Goal: Task Accomplishment & Management: Use online tool/utility

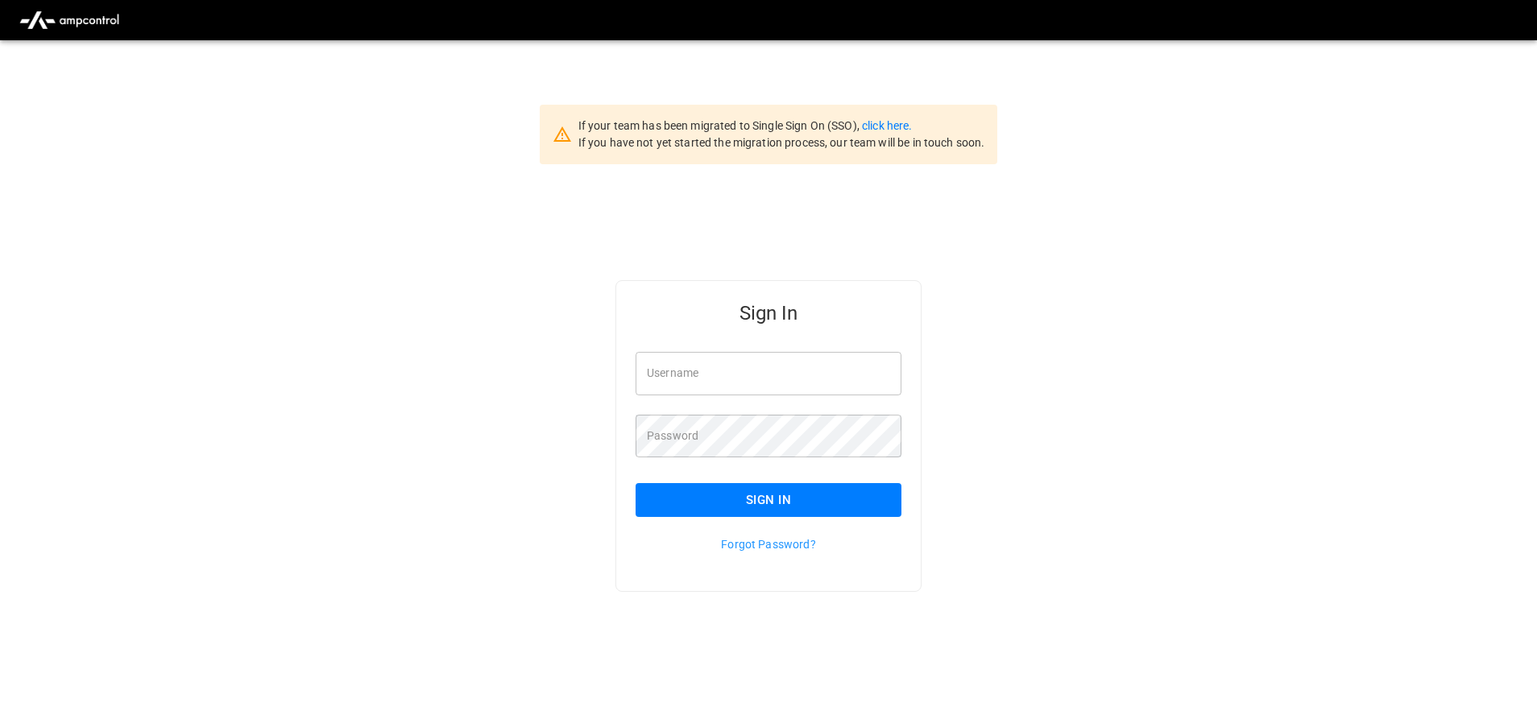
type input "**********"
click at [727, 482] on div "Sign In" at bounding box center [758, 487] width 285 height 60
click at [720, 495] on button "Sign In" at bounding box center [768, 500] width 266 height 34
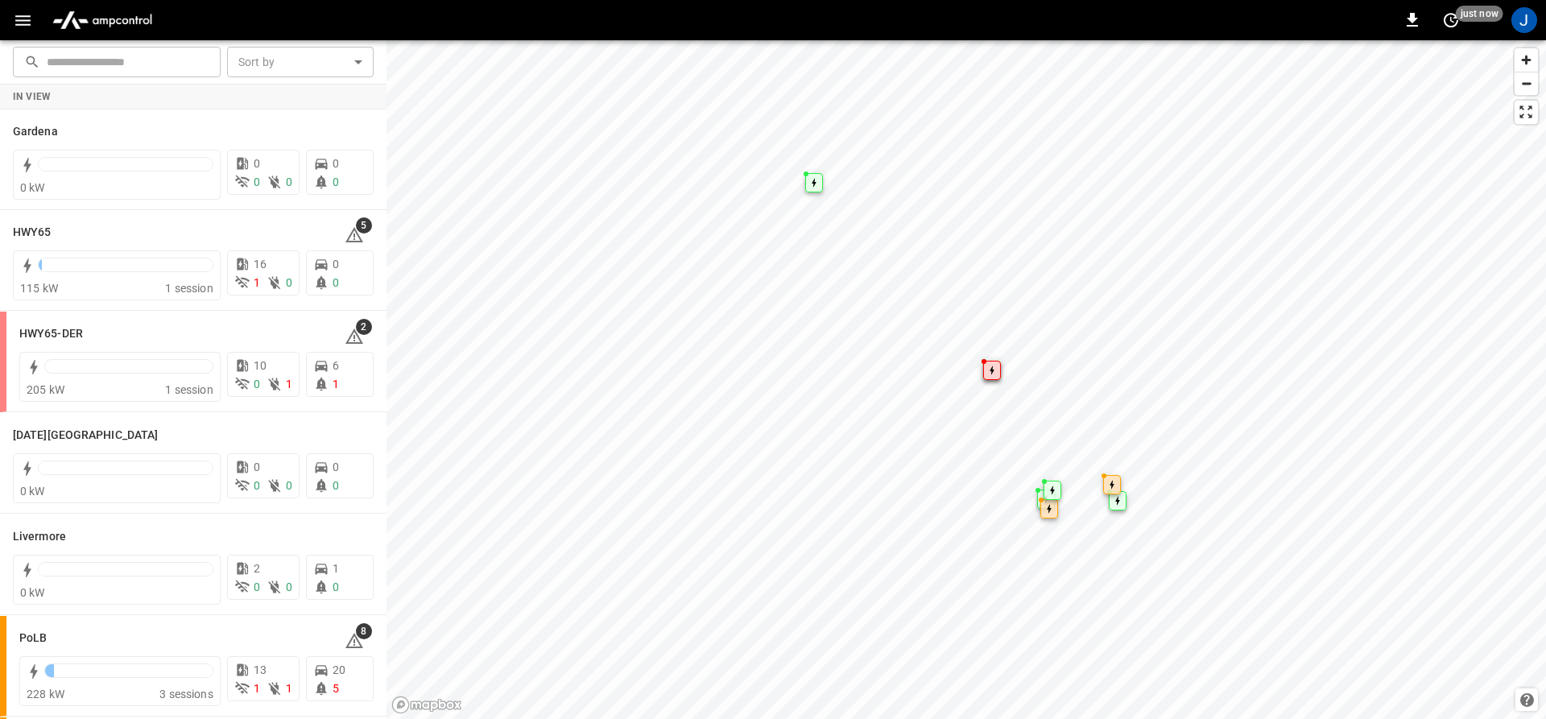
click at [19, 4] on div "0 just now J" at bounding box center [773, 20] width 1546 height 40
click at [14, 15] on icon "button" at bounding box center [23, 20] width 20 height 20
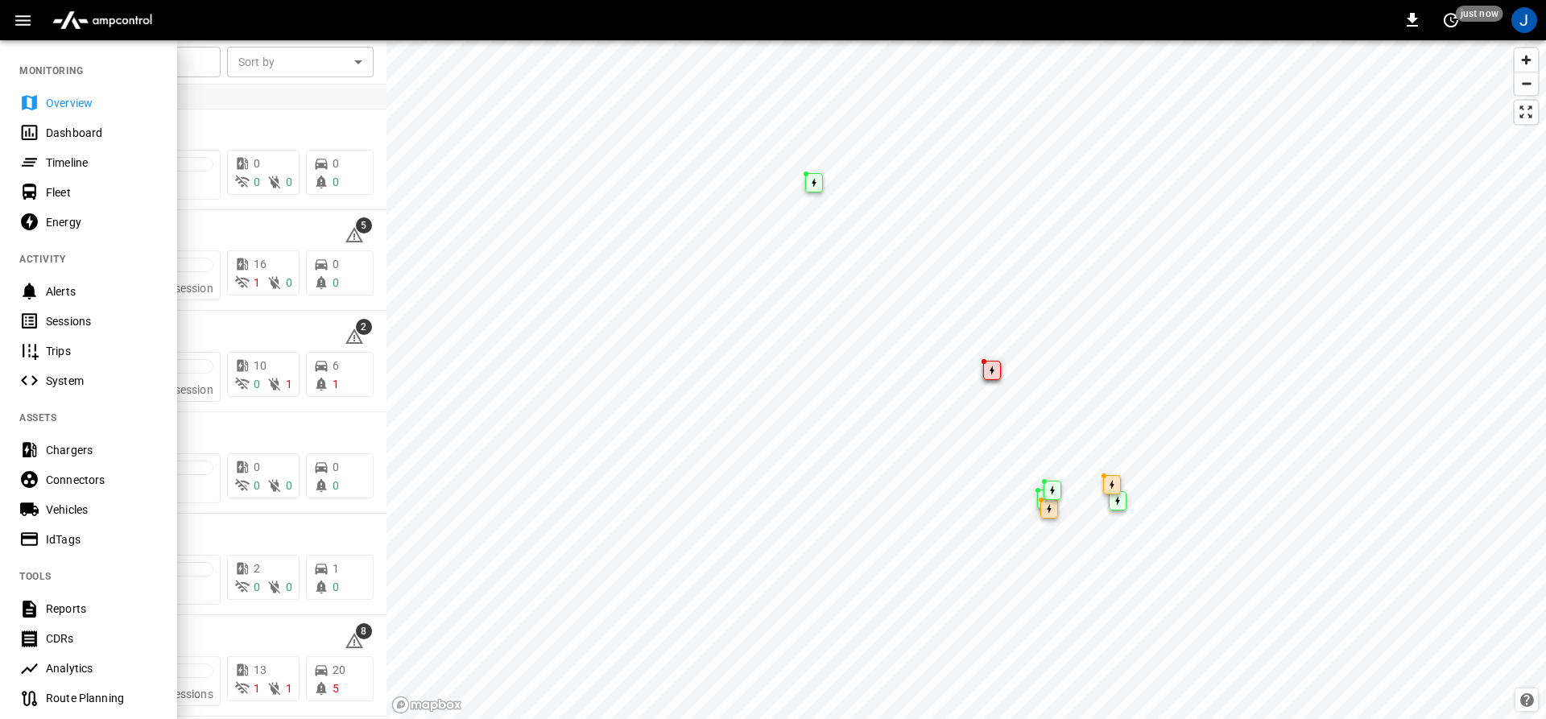
click at [25, 133] on icon at bounding box center [29, 132] width 20 height 20
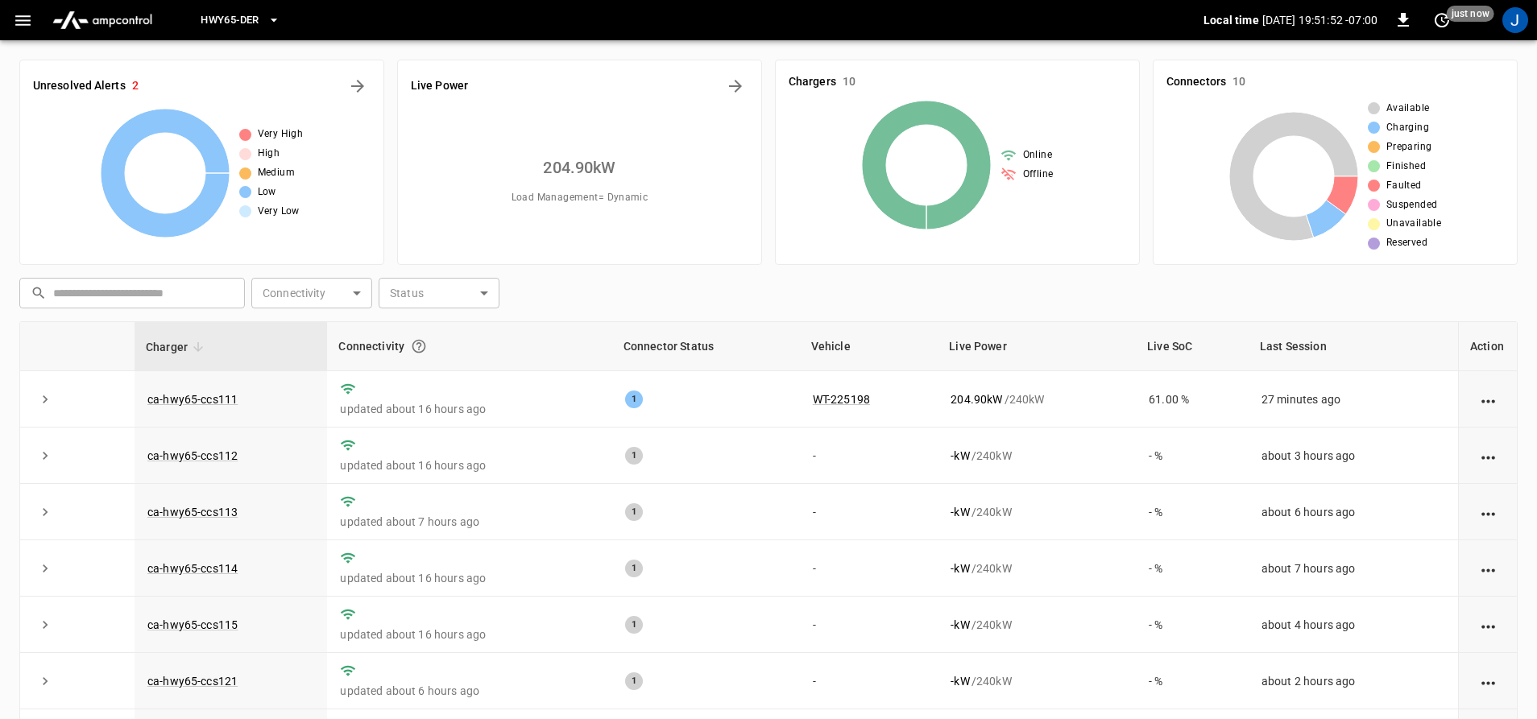
click at [263, 11] on button "HWY65-DER" at bounding box center [240, 20] width 92 height 31
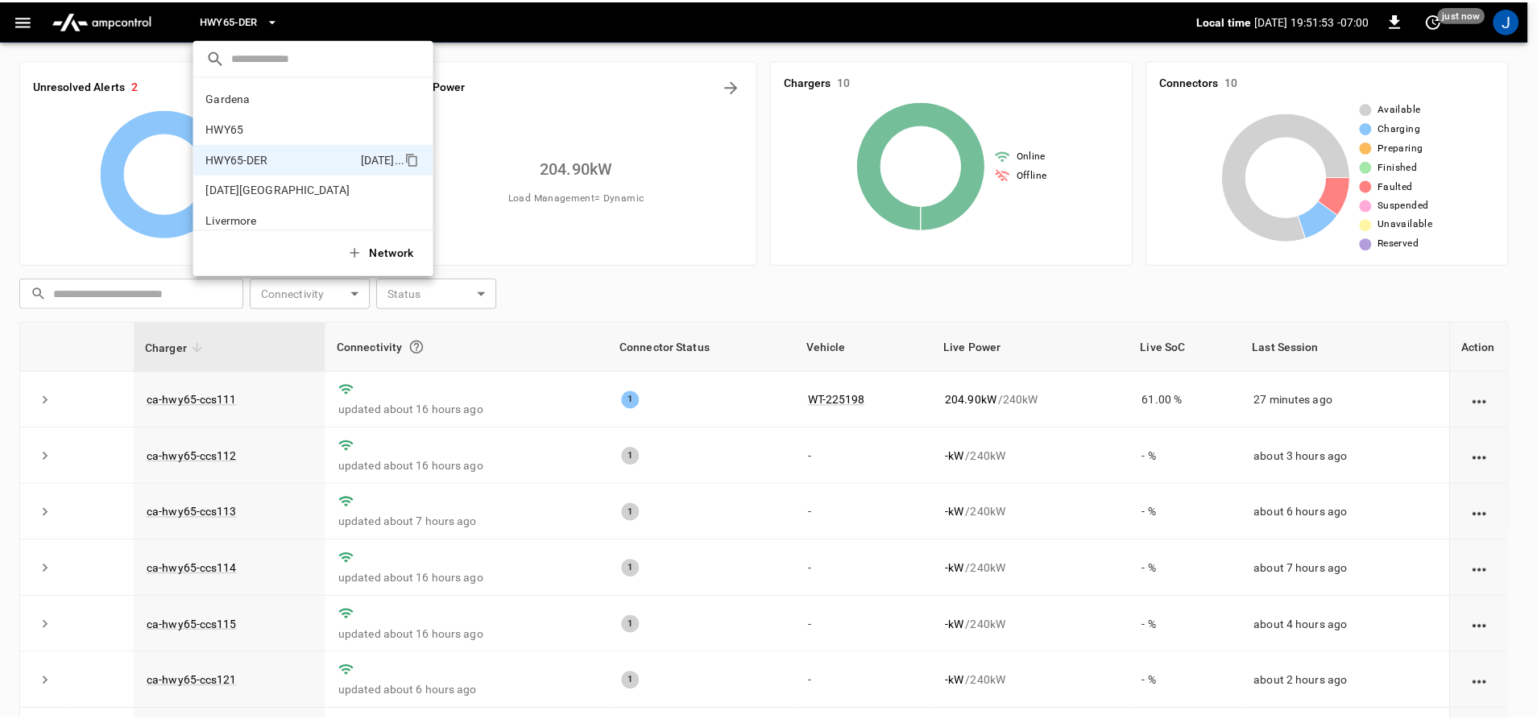
scroll to position [56, 0]
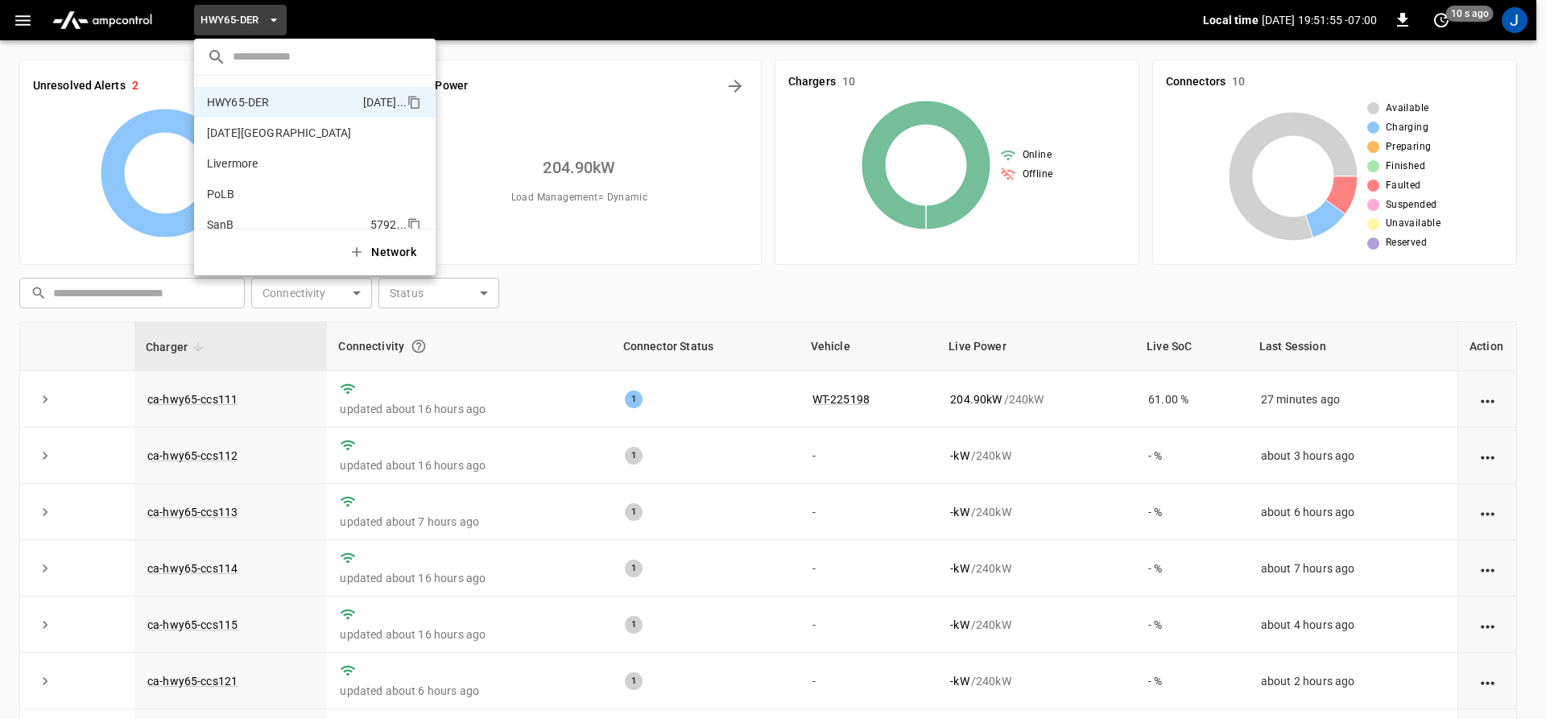
click at [215, 215] on li "SanB 5792 ..." at bounding box center [315, 224] width 242 height 31
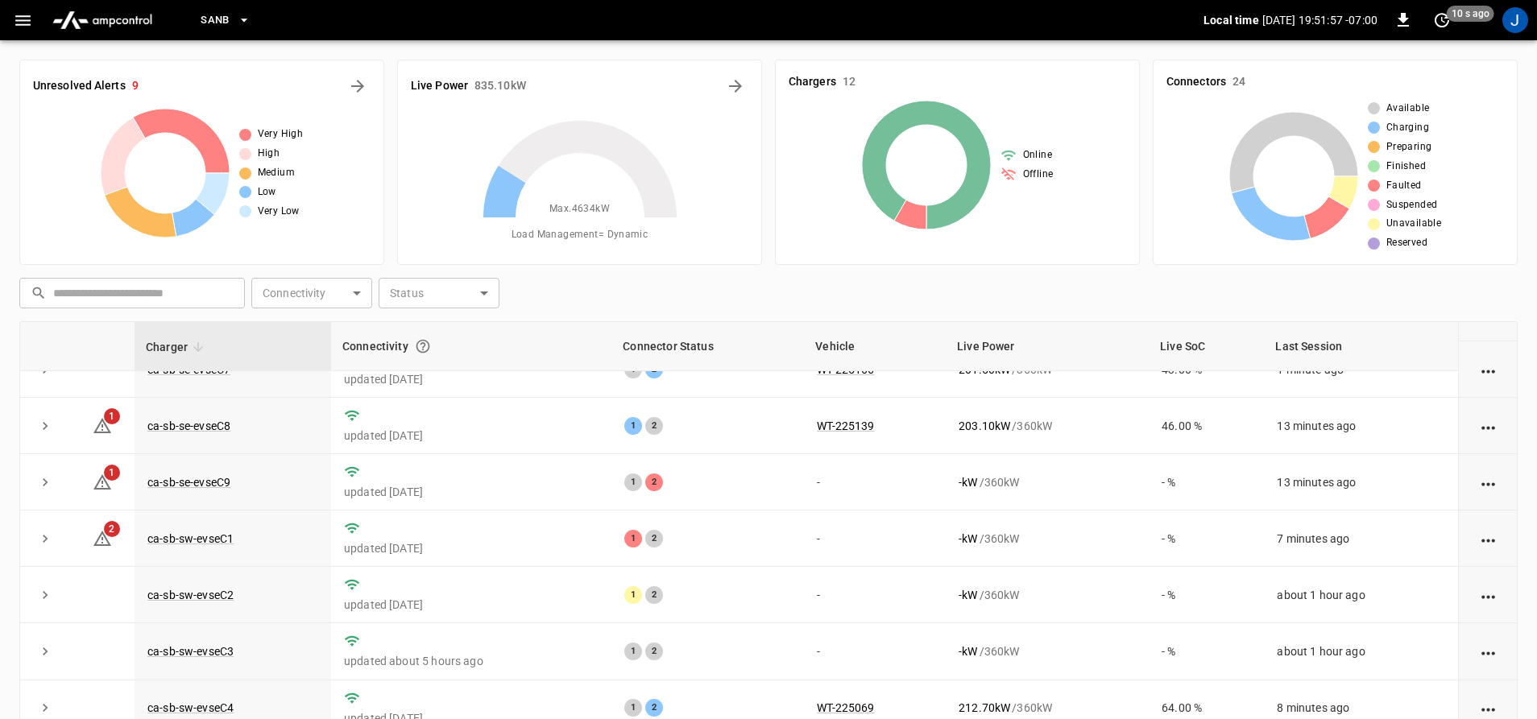
scroll to position [234, 0]
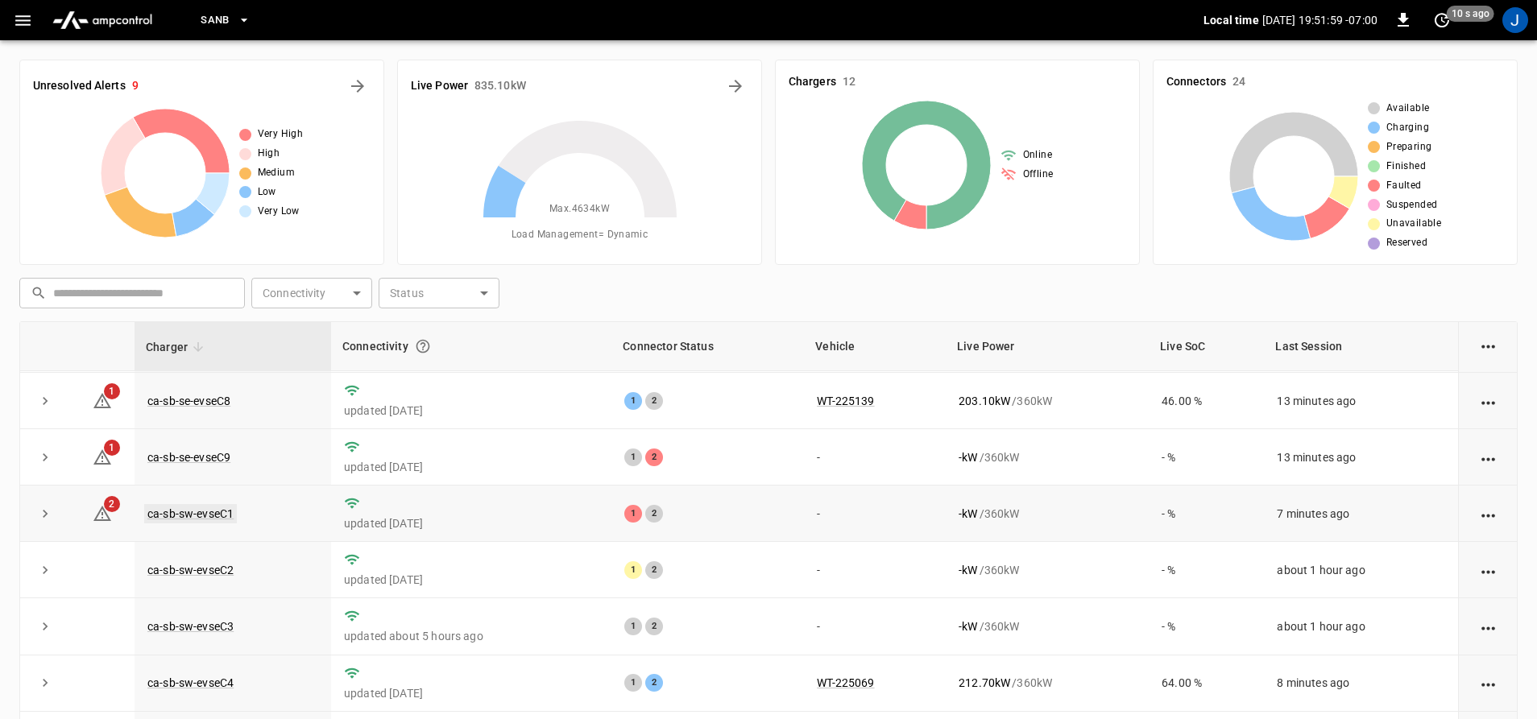
click at [214, 512] on link "ca-sb-sw-evseC1" at bounding box center [190, 513] width 93 height 19
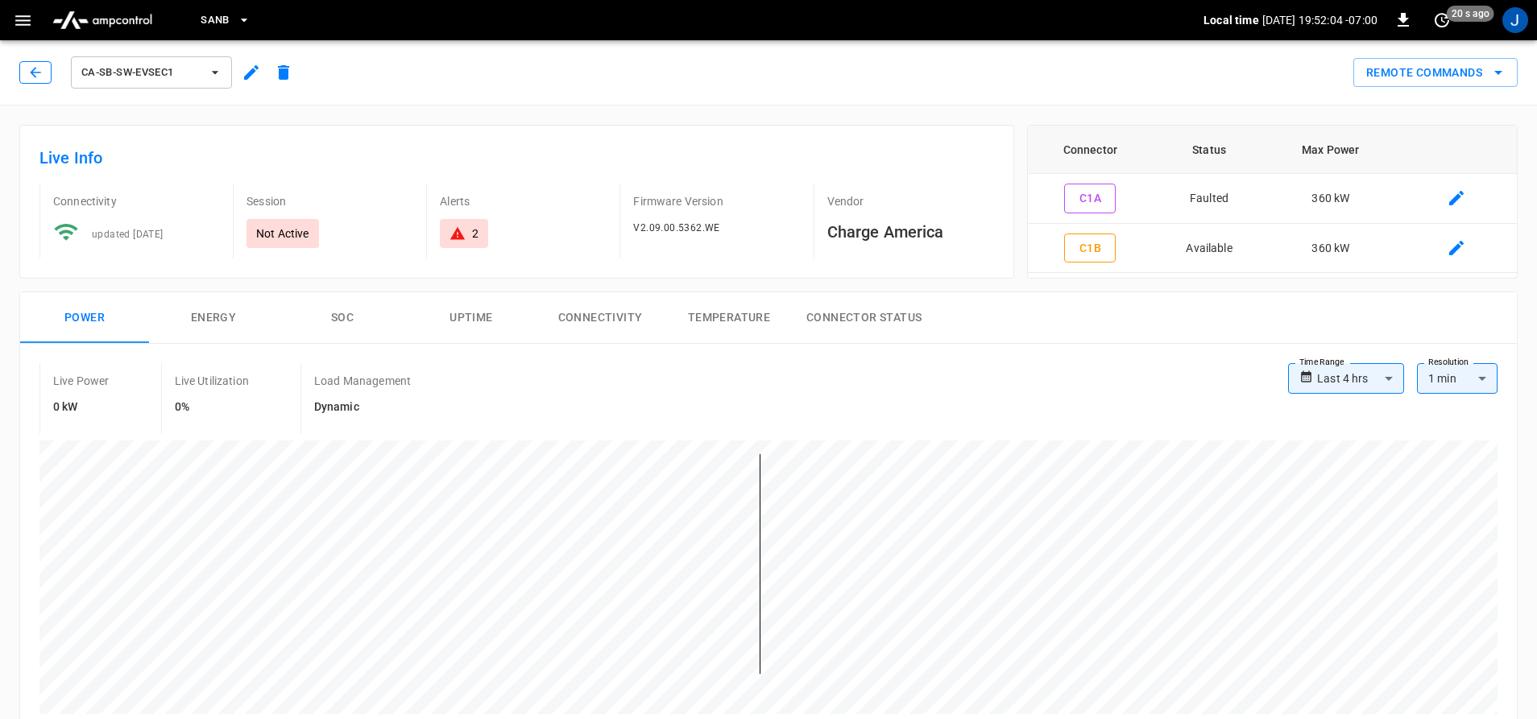
click at [43, 73] on button "button" at bounding box center [35, 72] width 32 height 23
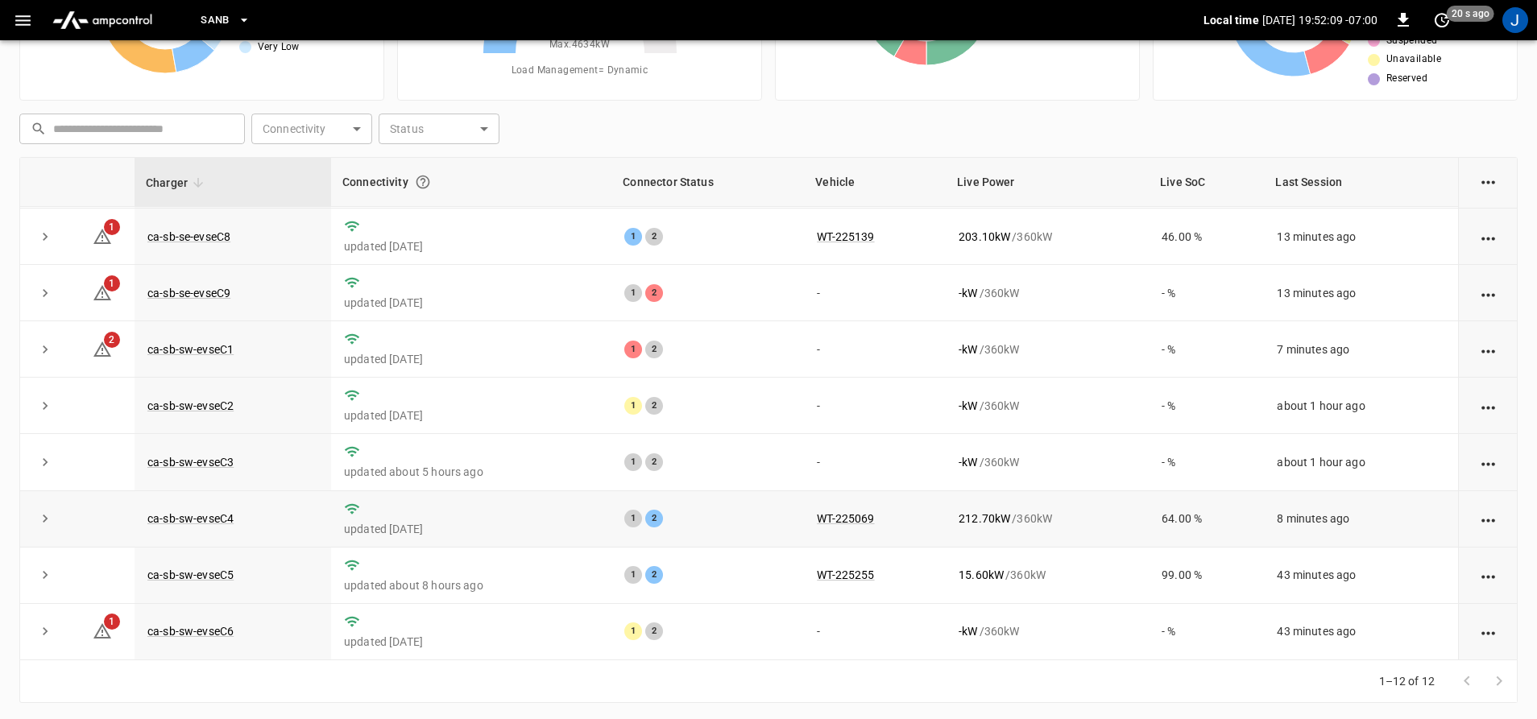
scroll to position [168, 0]
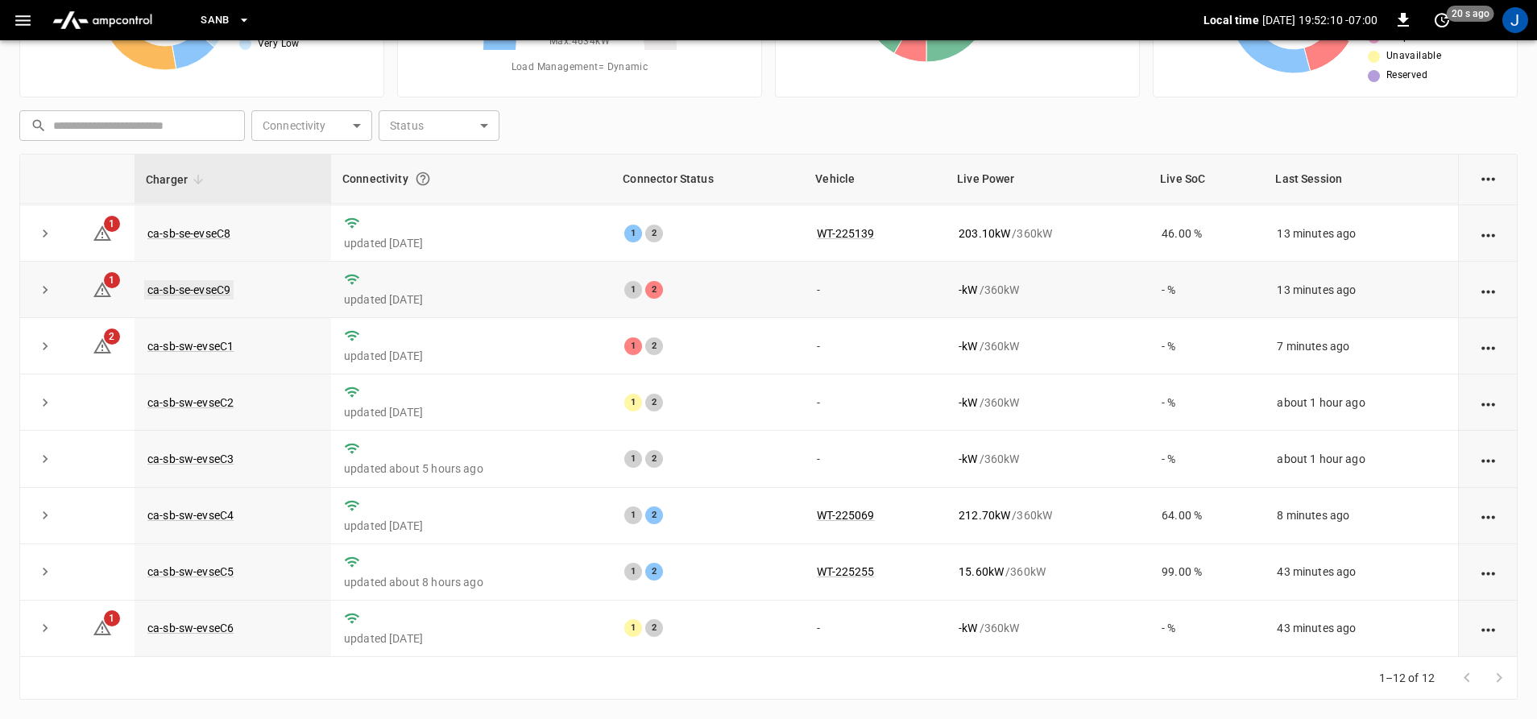
click at [222, 283] on link "ca-sb-se-evseC9" at bounding box center [188, 289] width 89 height 19
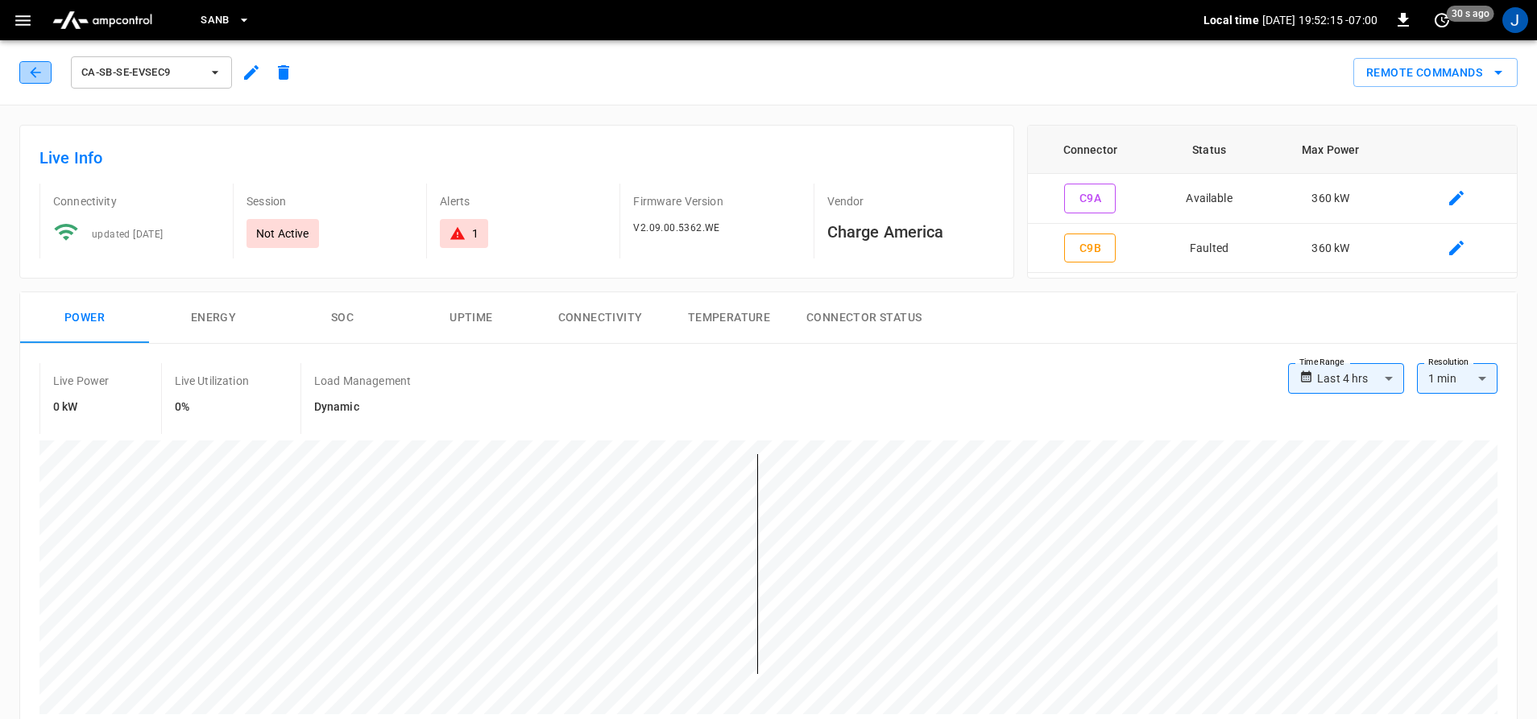
click at [48, 74] on button "button" at bounding box center [35, 72] width 32 height 23
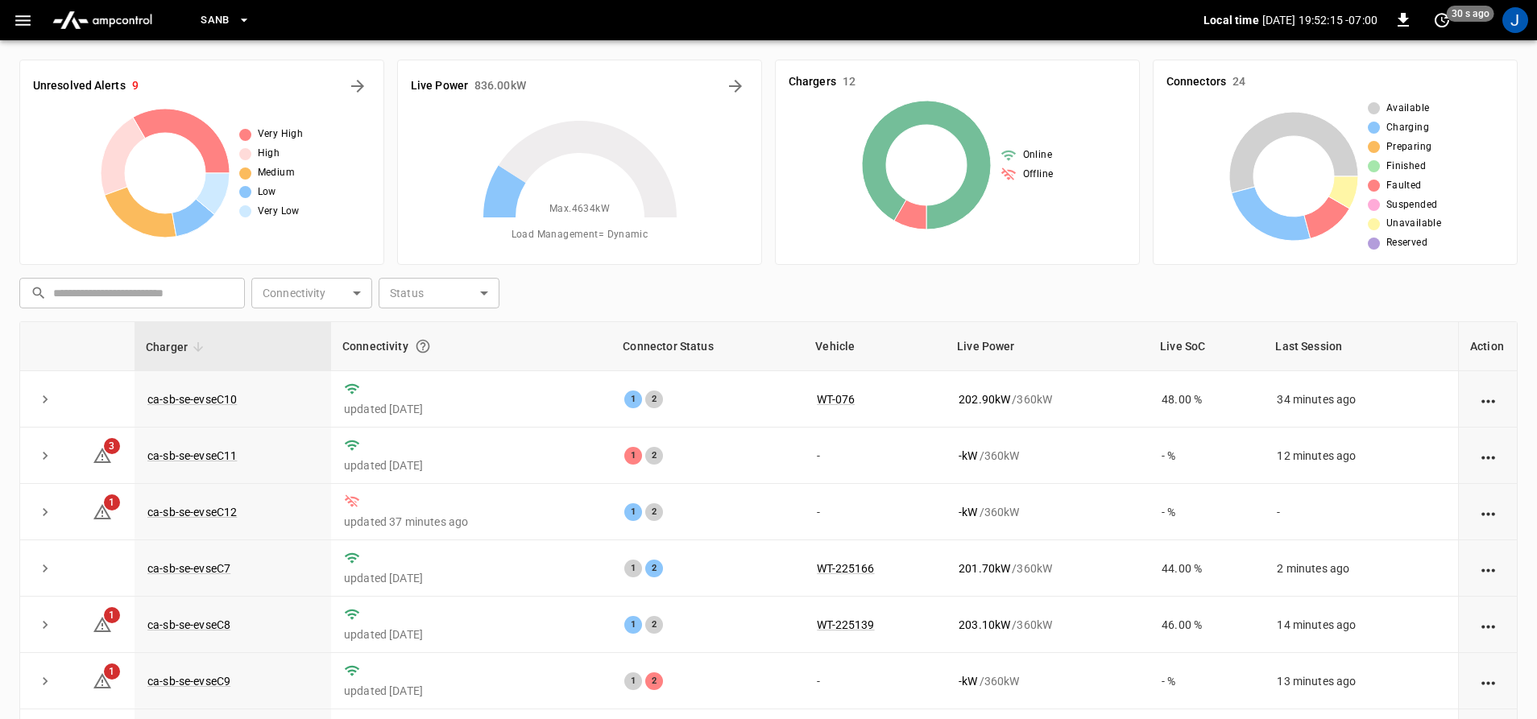
scroll to position [168, 0]
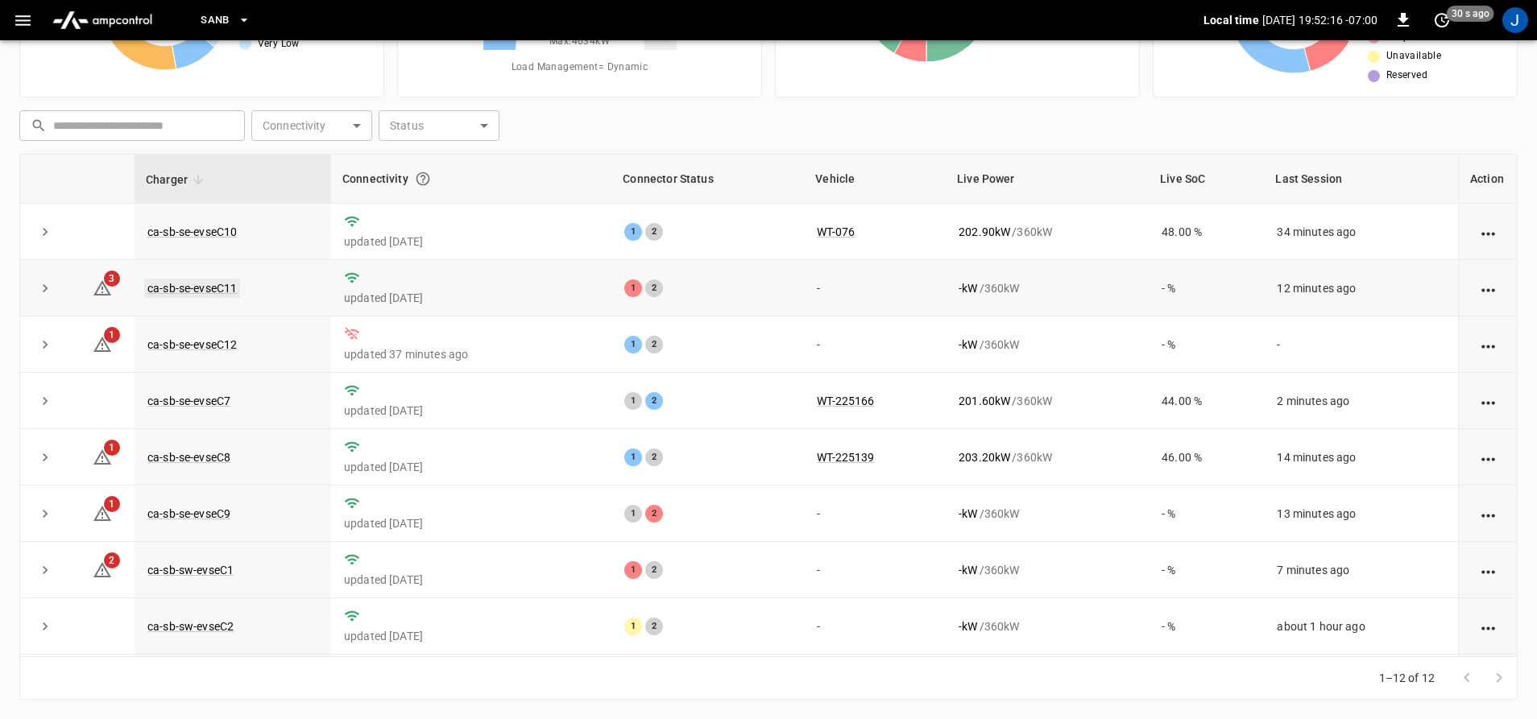
click at [155, 286] on link "ca-sb-se-evseC11" at bounding box center [192, 288] width 96 height 19
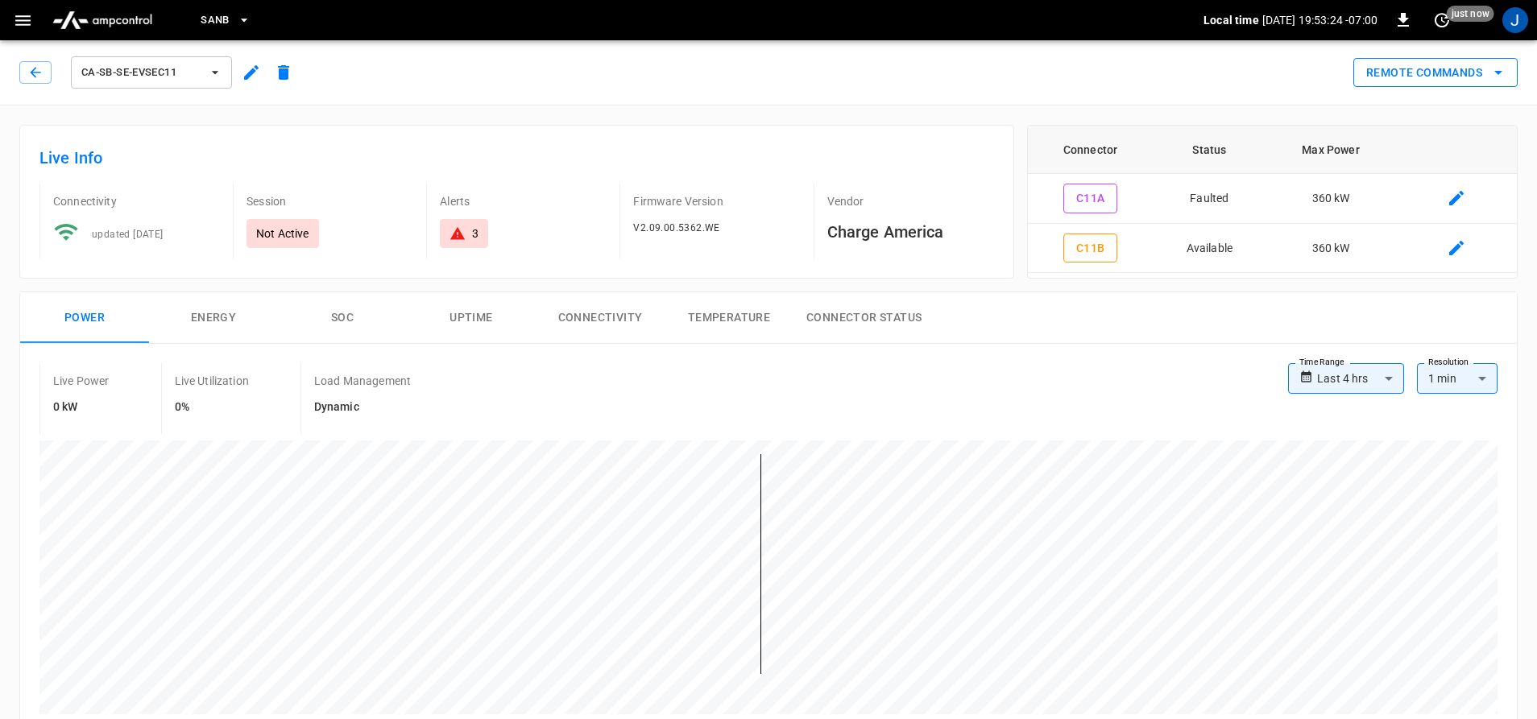
click at [1432, 78] on button "Remote Commands" at bounding box center [1435, 73] width 164 height 30
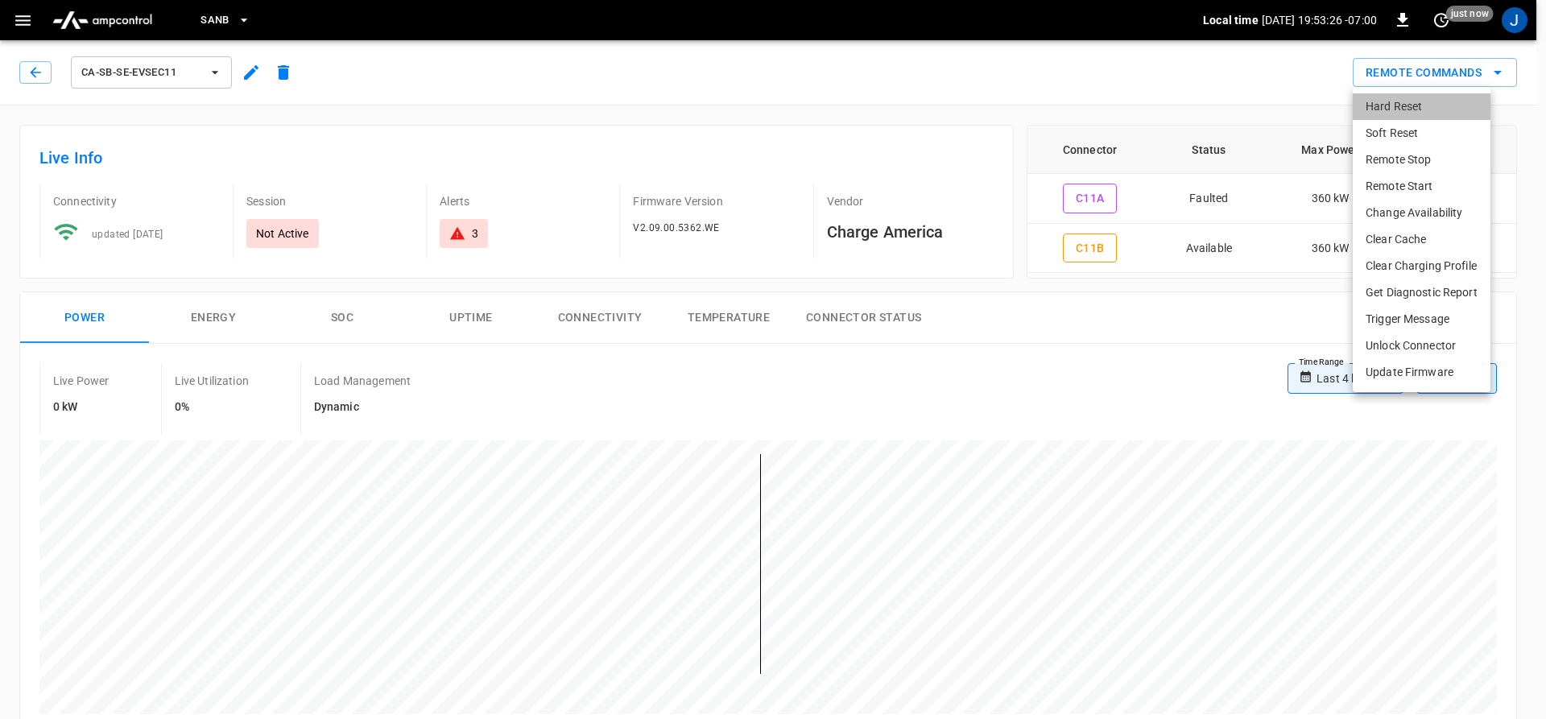
click at [1379, 107] on li "Hard Reset" at bounding box center [1422, 106] width 138 height 27
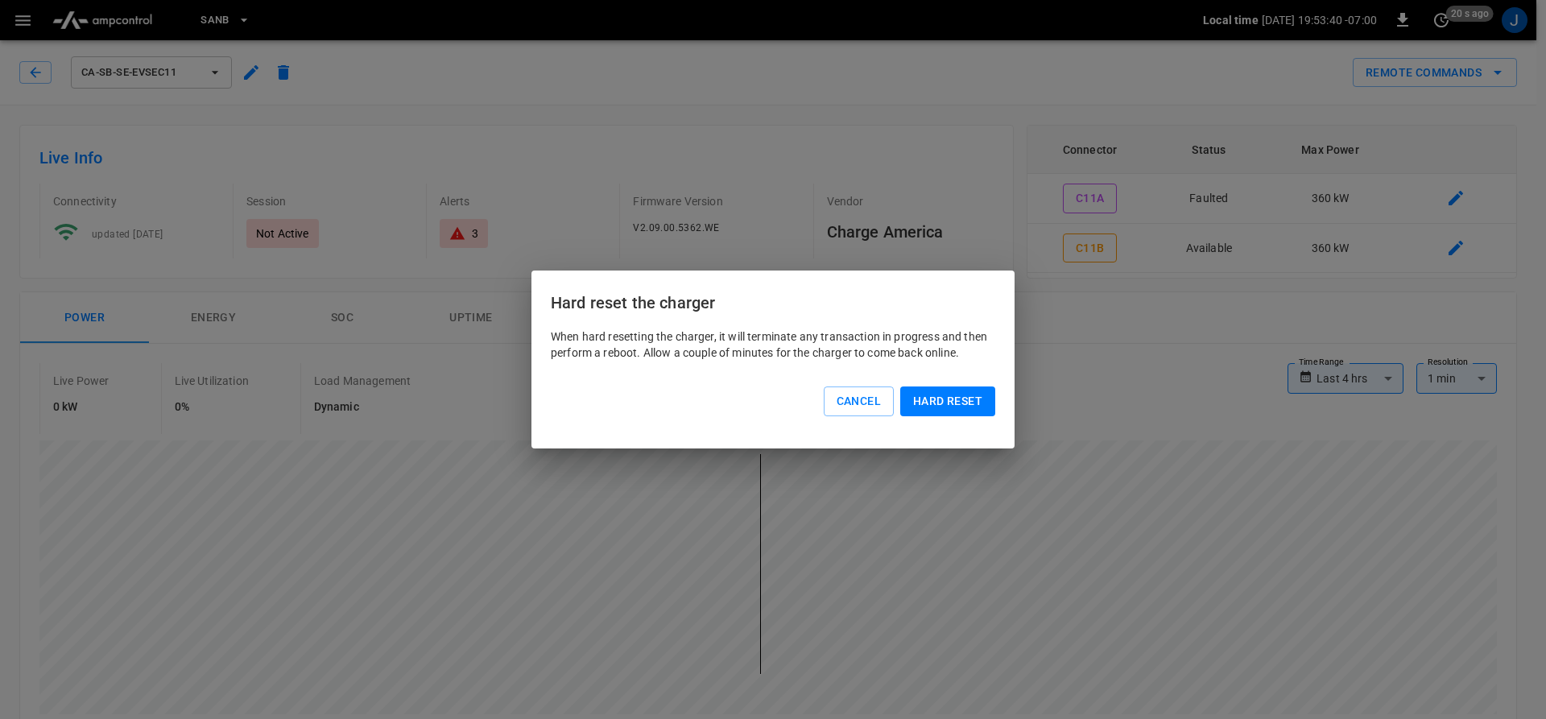
click at [964, 399] on button "Hard reset" at bounding box center [947, 402] width 95 height 30
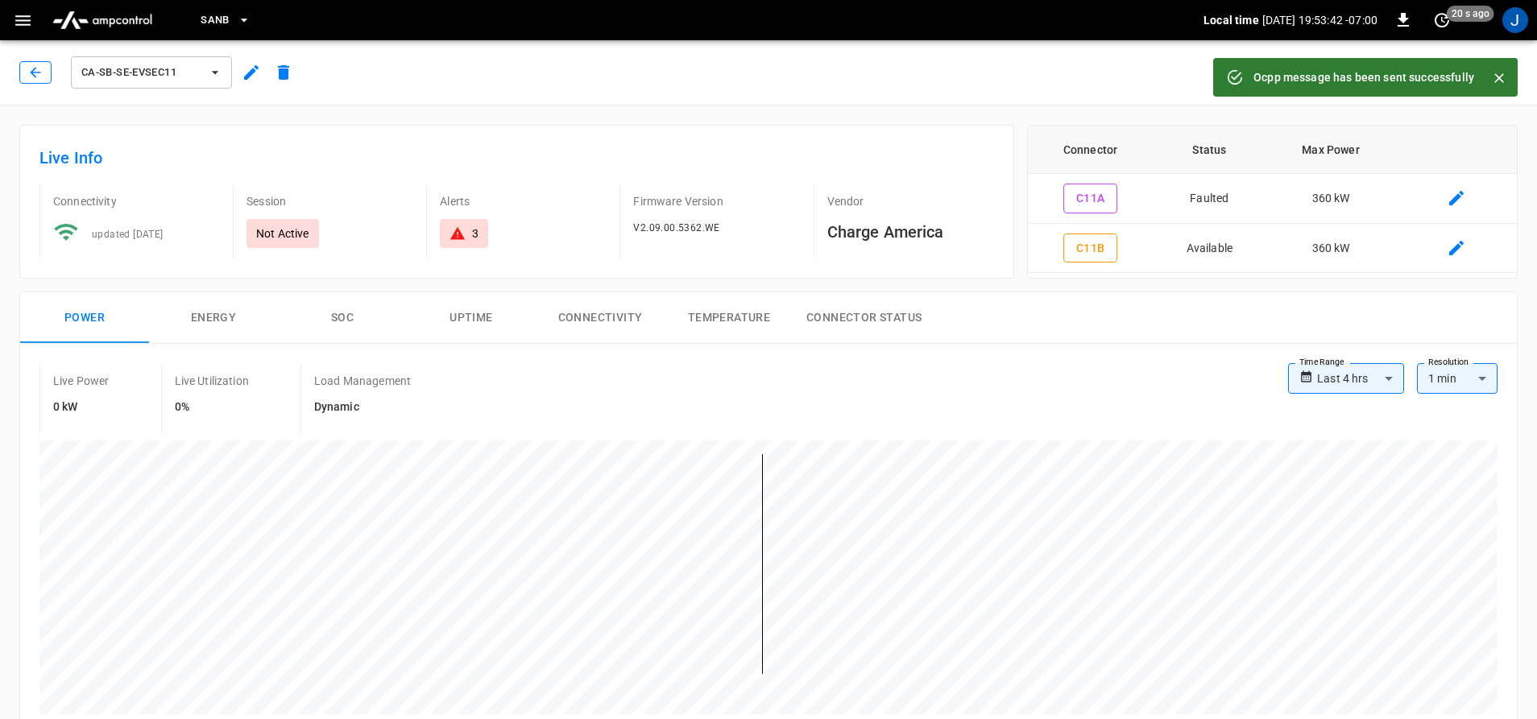
click at [32, 72] on icon "button" at bounding box center [35, 72] width 10 height 10
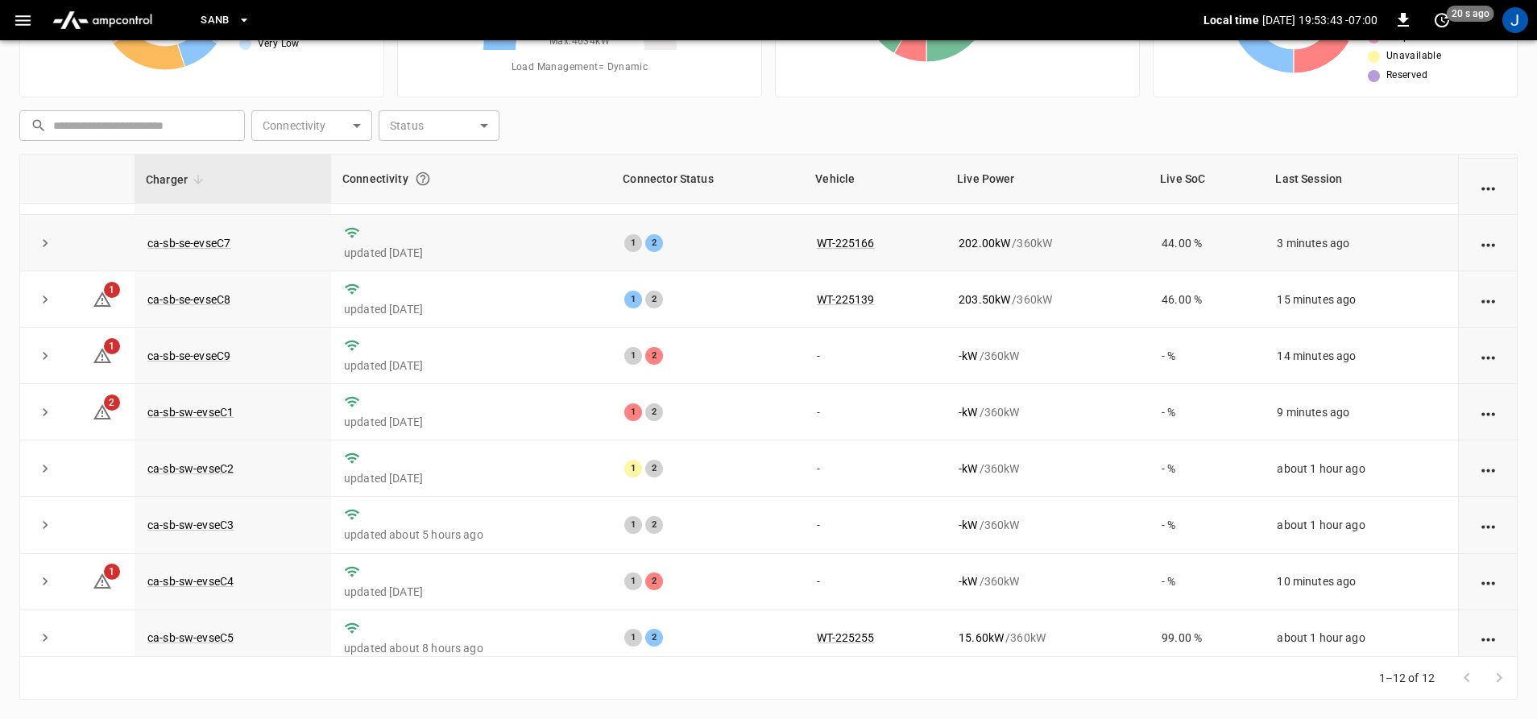
scroll to position [161, 0]
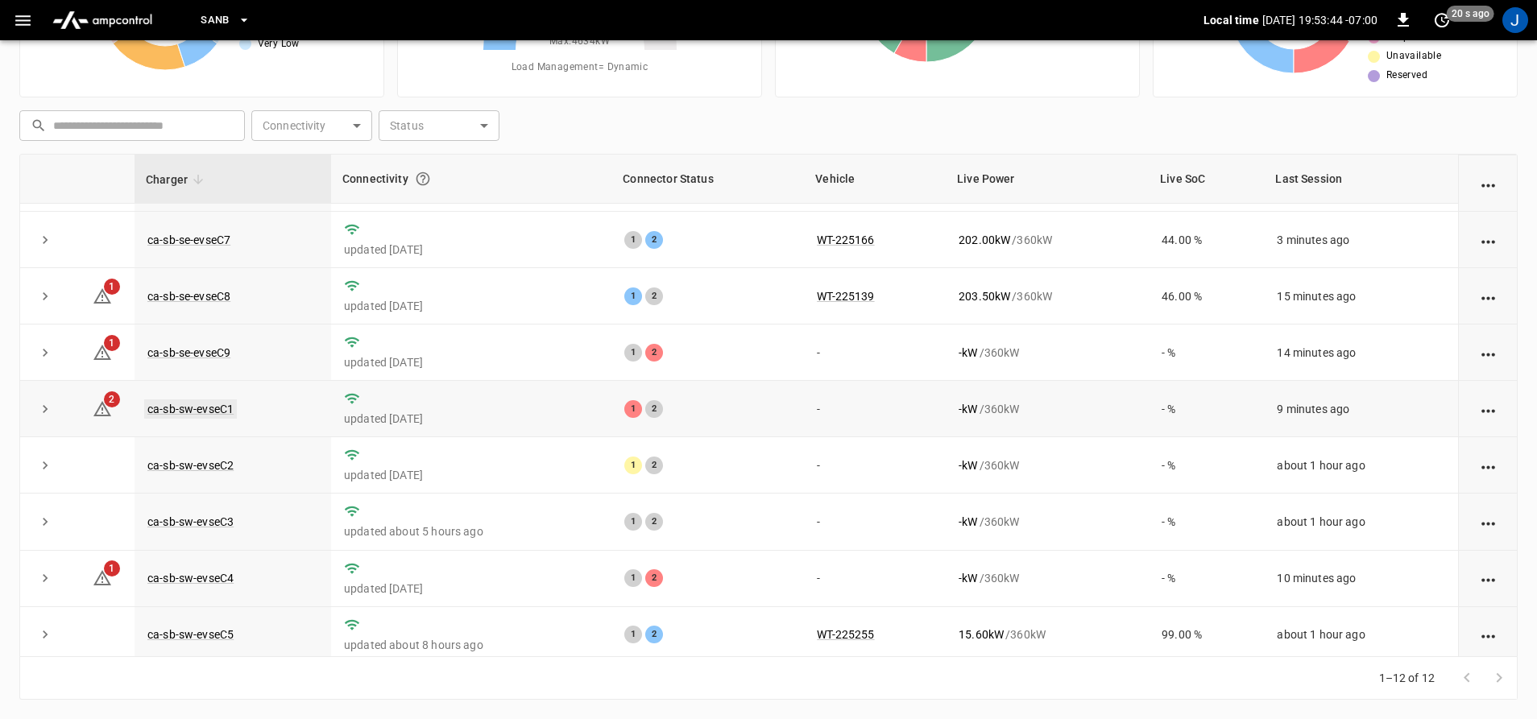
click at [184, 413] on link "ca-sb-sw-evseC1" at bounding box center [190, 408] width 93 height 19
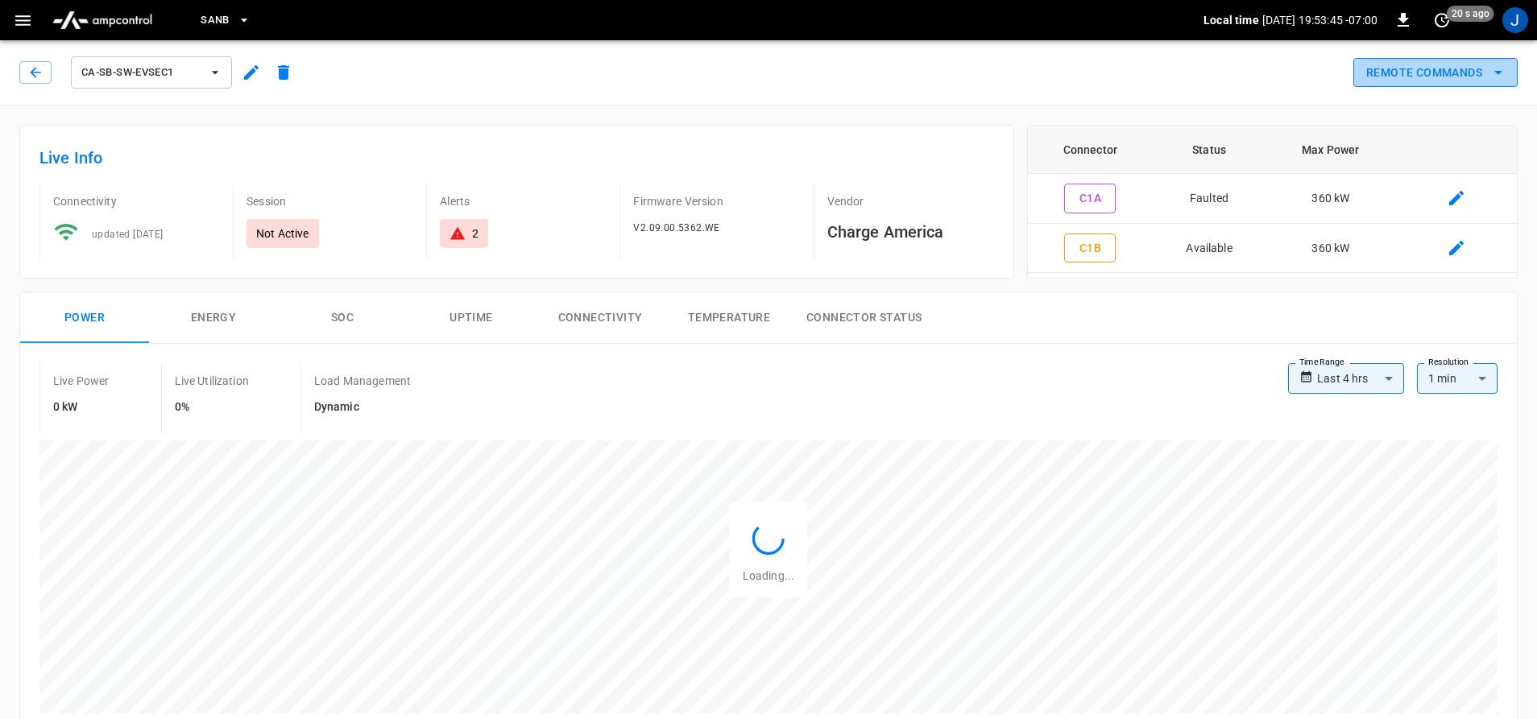
click at [1413, 72] on button "Remote Commands" at bounding box center [1435, 73] width 164 height 30
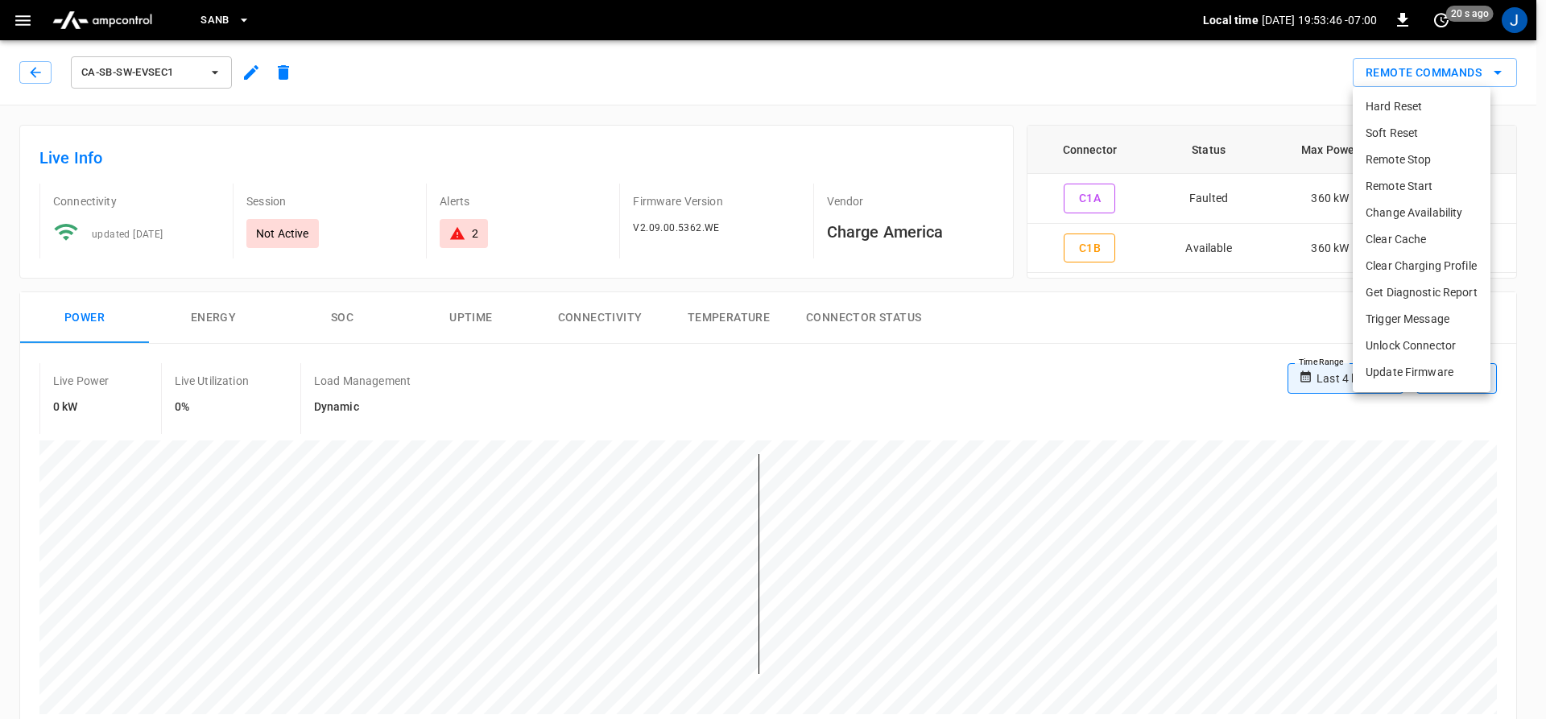
click at [1385, 110] on li "Hard Reset" at bounding box center [1422, 106] width 138 height 27
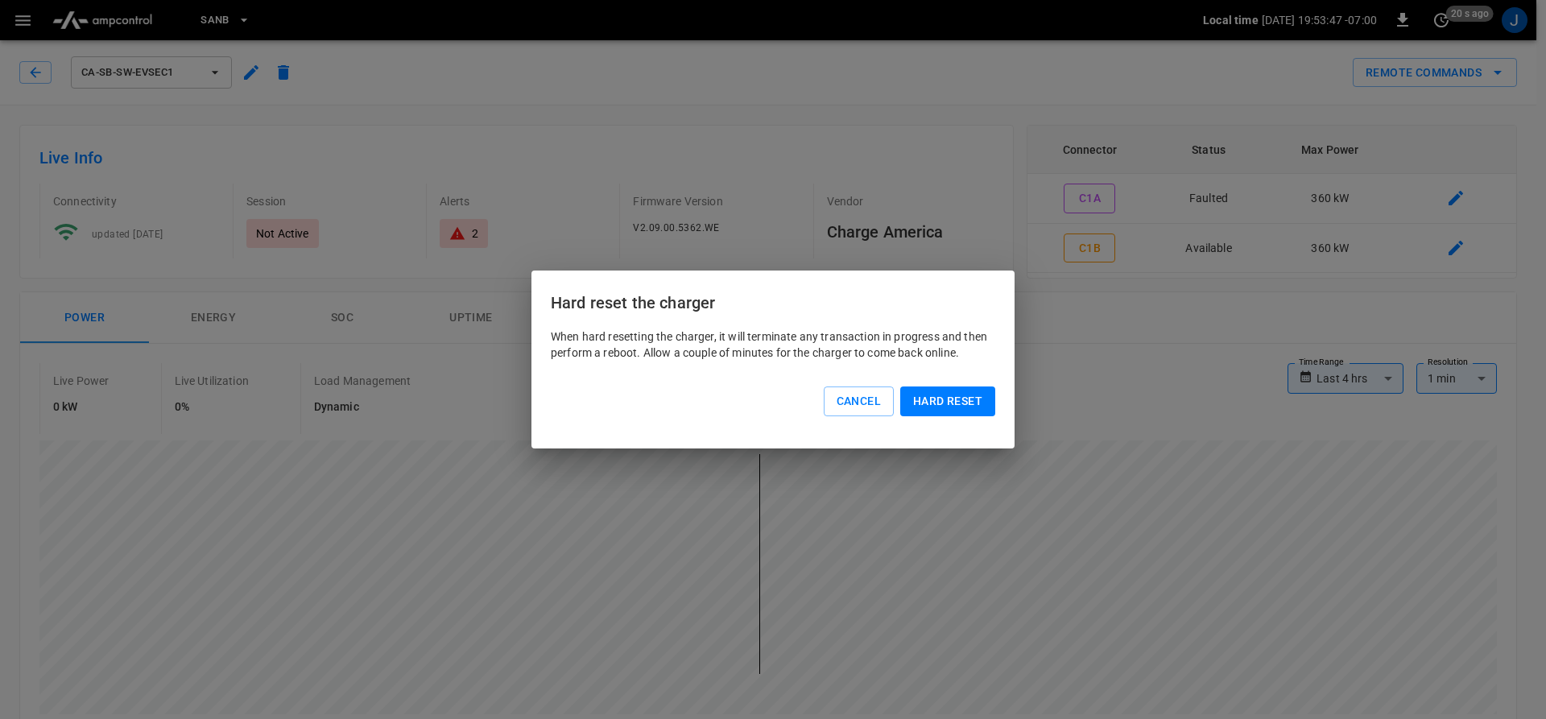
click at [934, 389] on button "Hard reset" at bounding box center [947, 402] width 95 height 30
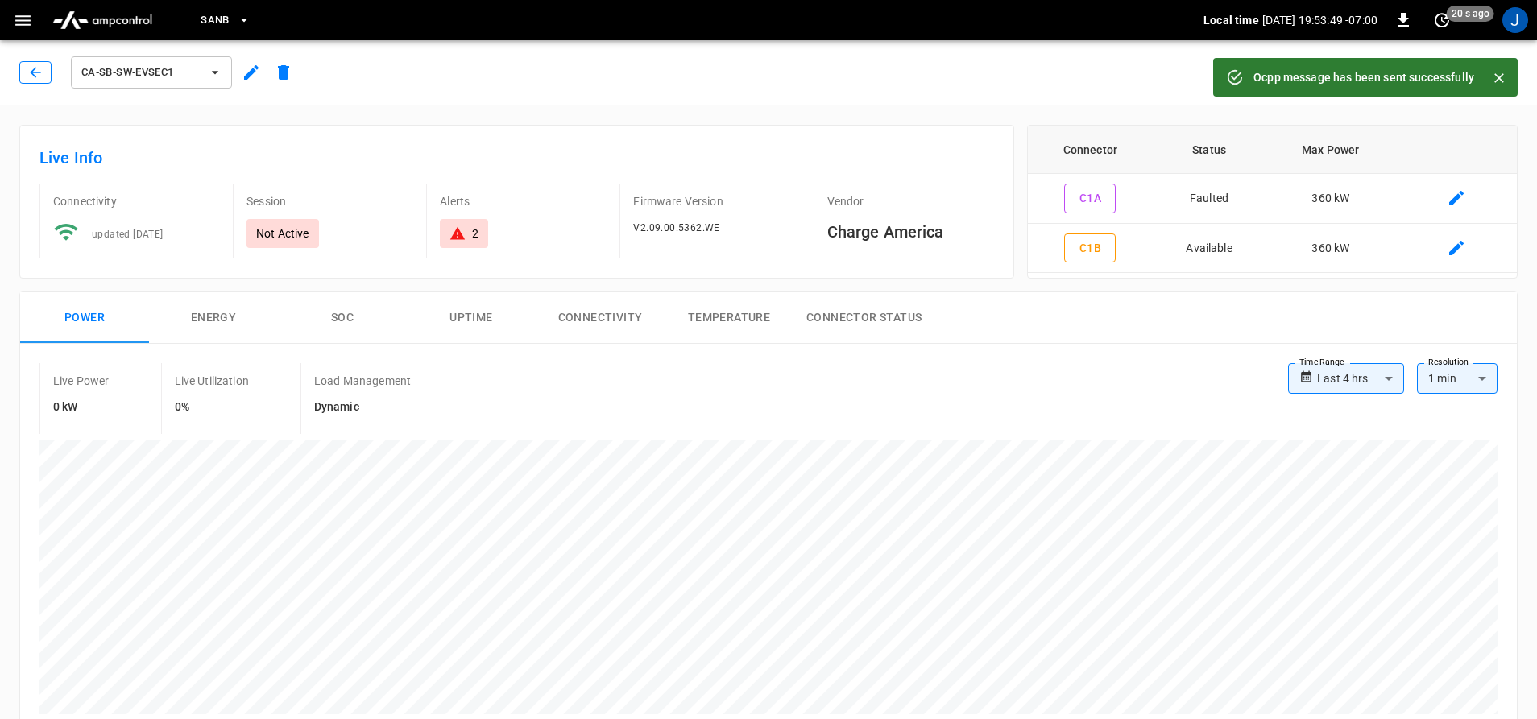
click at [29, 66] on icon "button" at bounding box center [35, 72] width 16 height 16
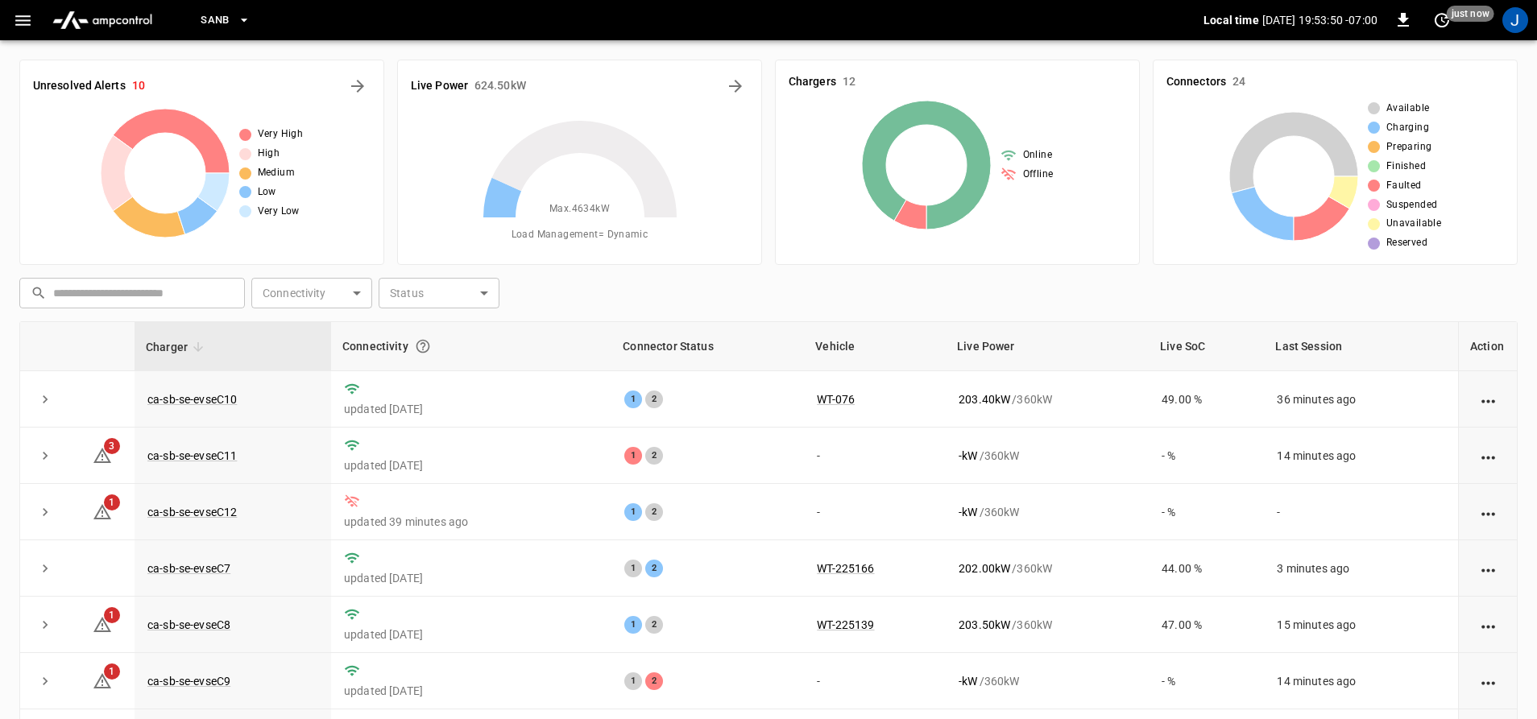
scroll to position [168, 0]
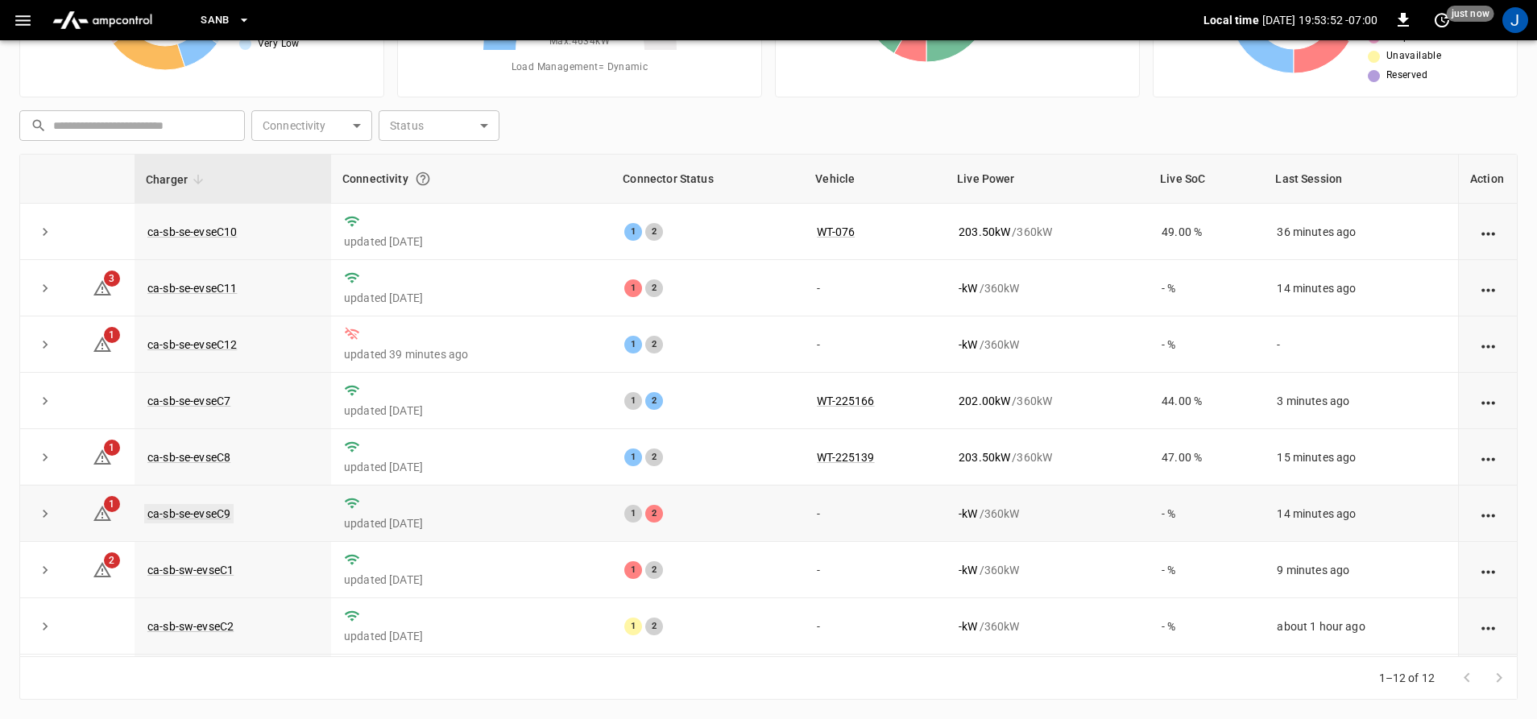
click at [189, 514] on link "ca-sb-se-evseC9" at bounding box center [188, 513] width 89 height 19
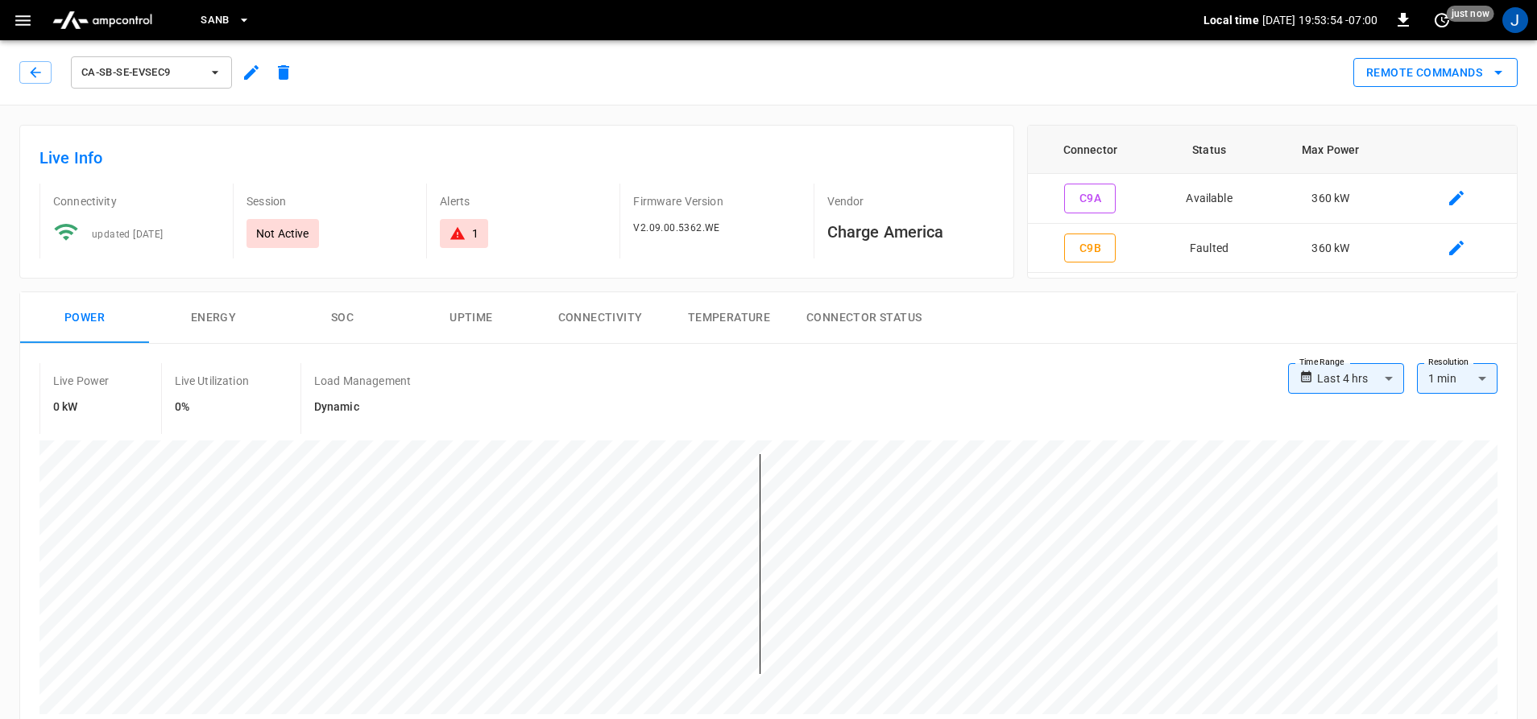
click at [1446, 62] on button "Remote Commands" at bounding box center [1435, 73] width 164 height 30
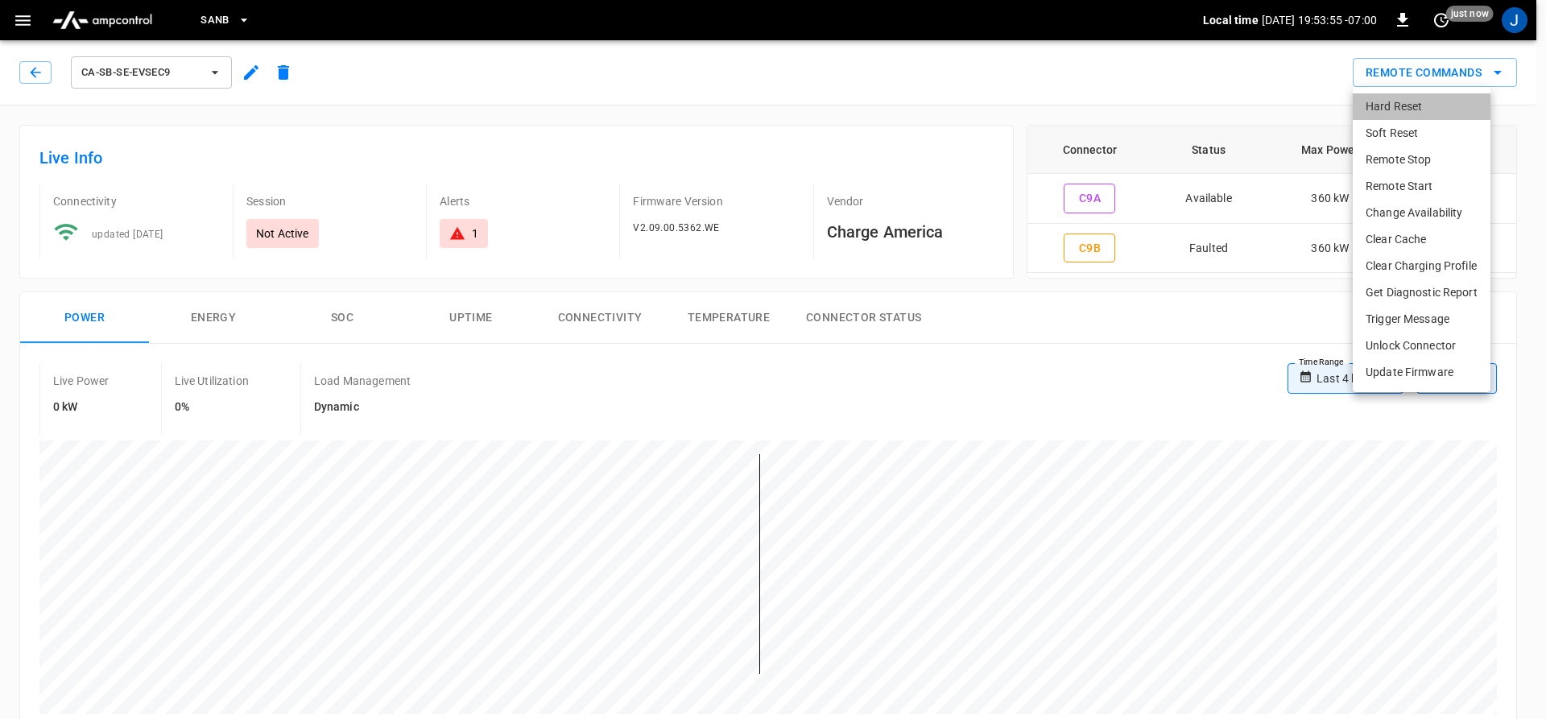
click at [1379, 110] on li "Hard Reset" at bounding box center [1422, 106] width 138 height 27
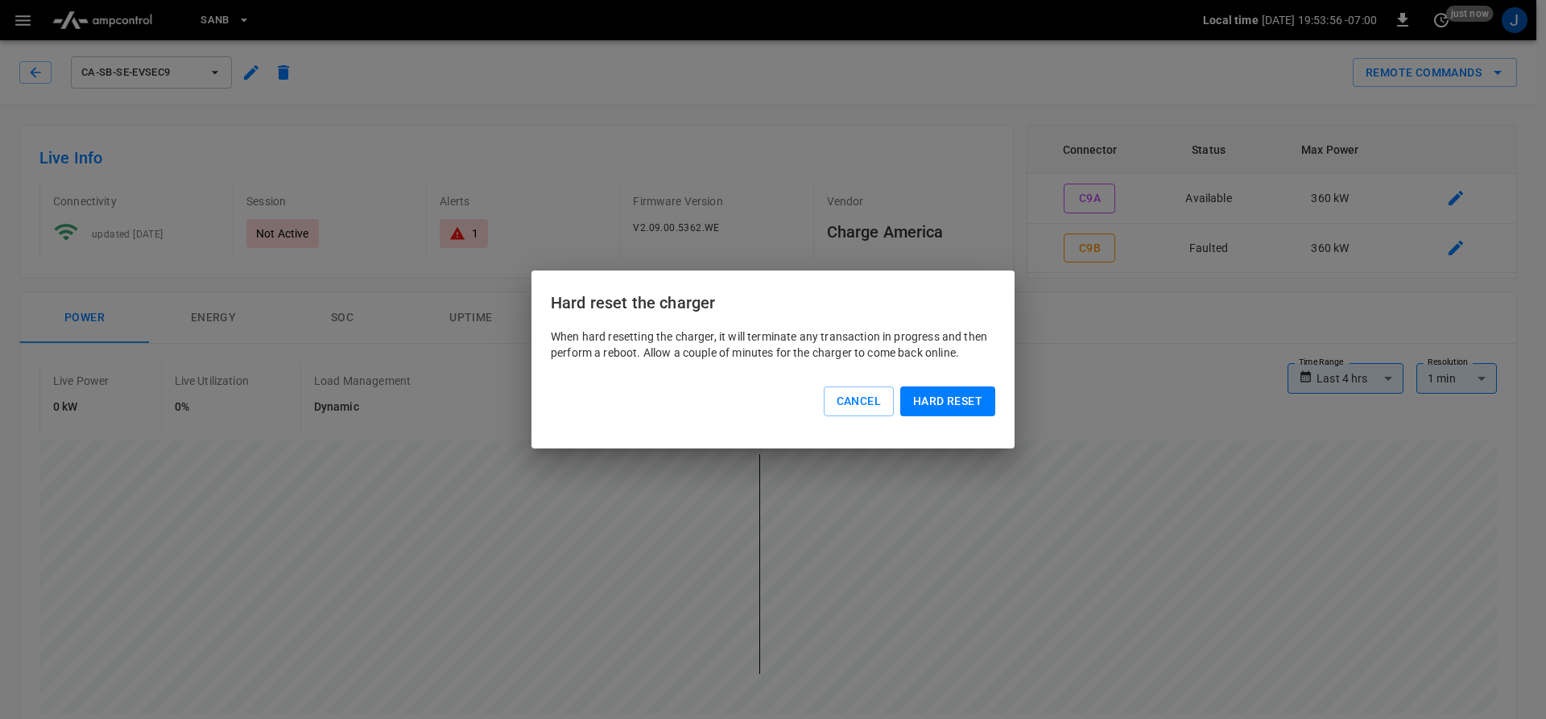
click at [912, 392] on button "Hard reset" at bounding box center [947, 402] width 95 height 30
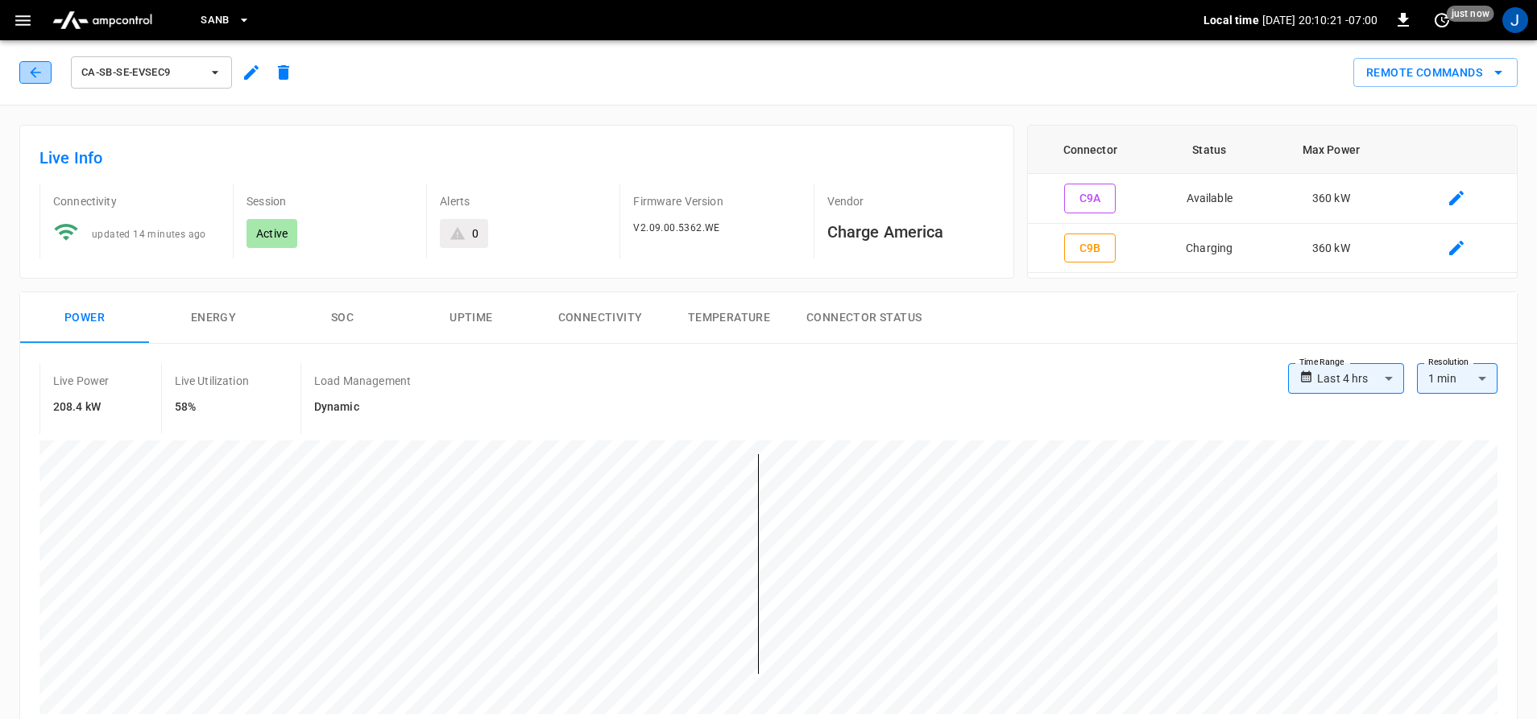
click at [43, 69] on button "button" at bounding box center [35, 72] width 32 height 23
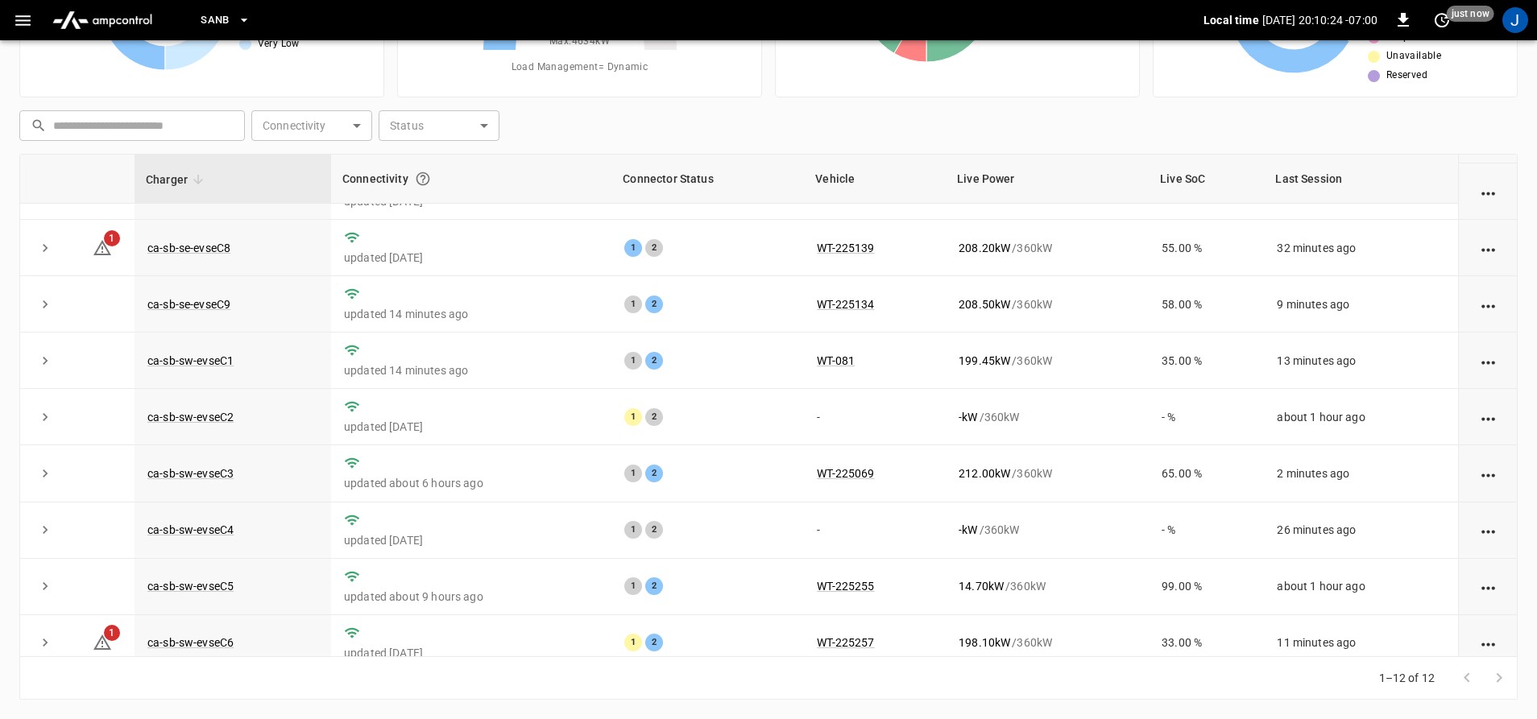
scroll to position [234, 0]
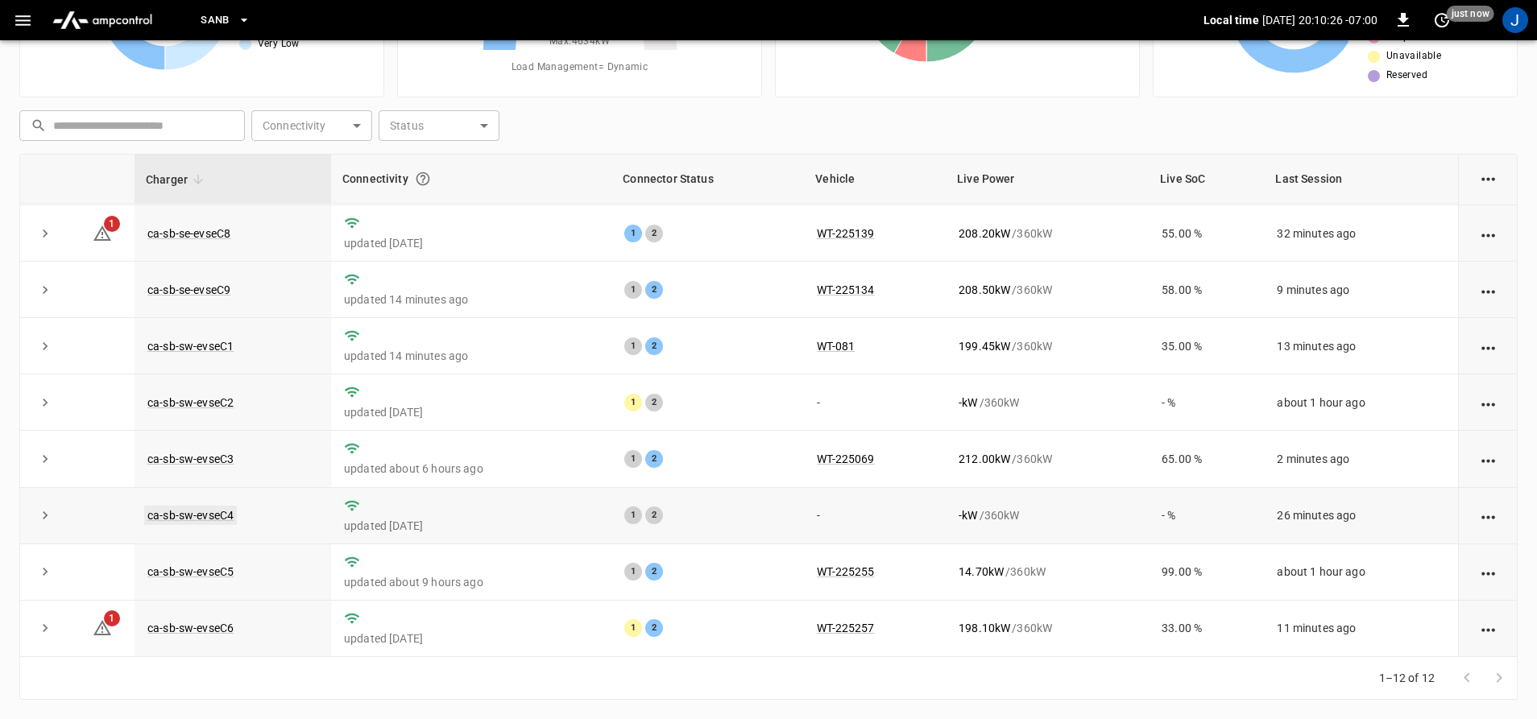
click at [207, 510] on link "ca-sb-sw-evseC4" at bounding box center [190, 515] width 93 height 19
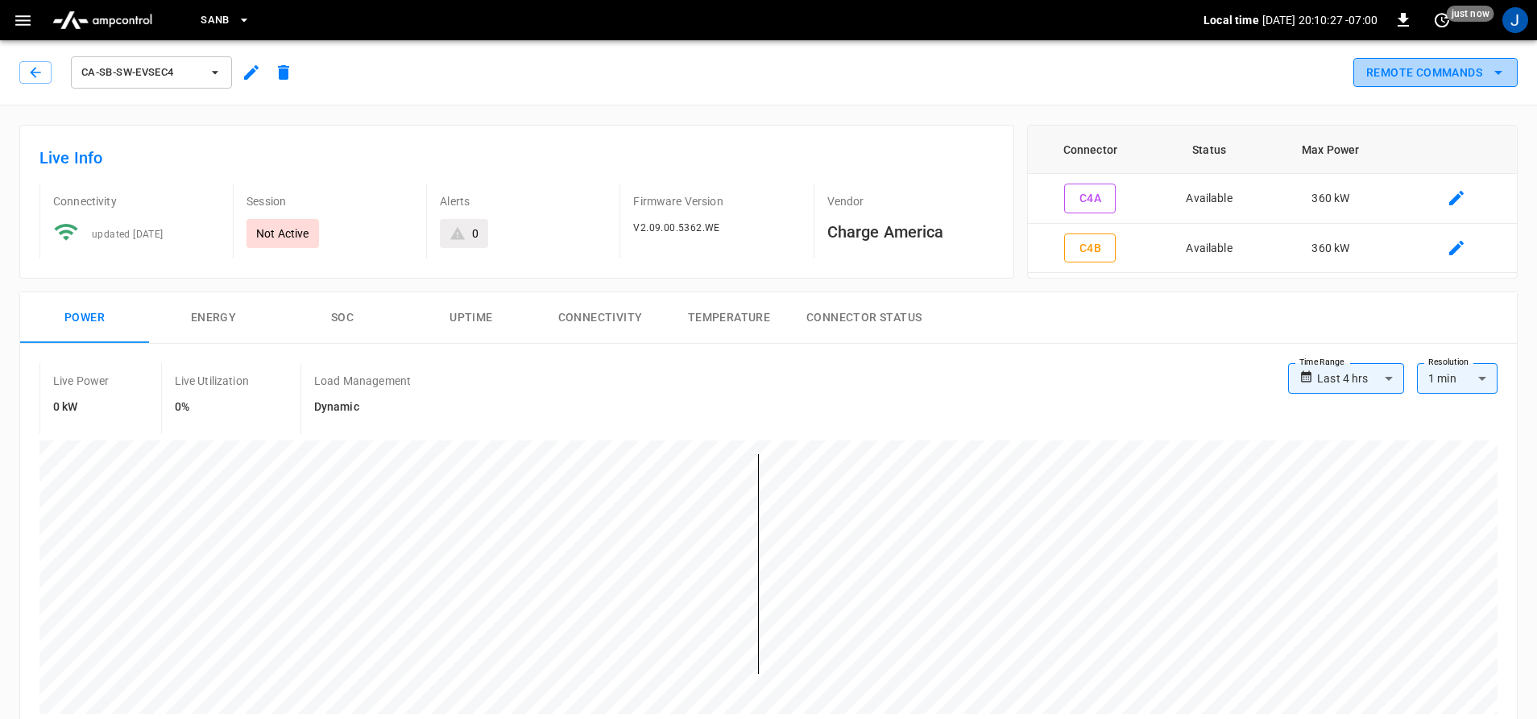
click at [1462, 60] on button "Remote Commands" at bounding box center [1435, 73] width 164 height 30
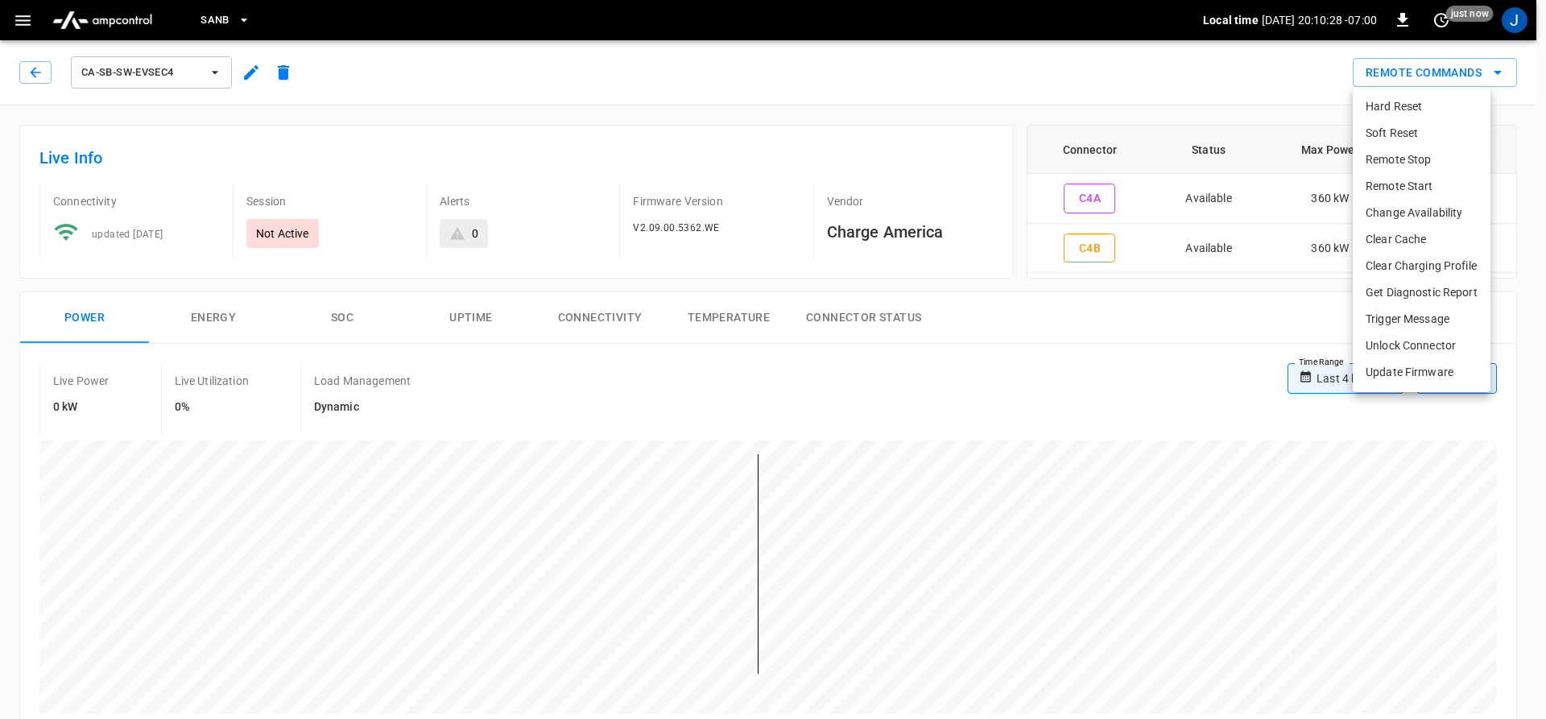
click at [1400, 108] on li "Hard Reset" at bounding box center [1422, 106] width 138 height 27
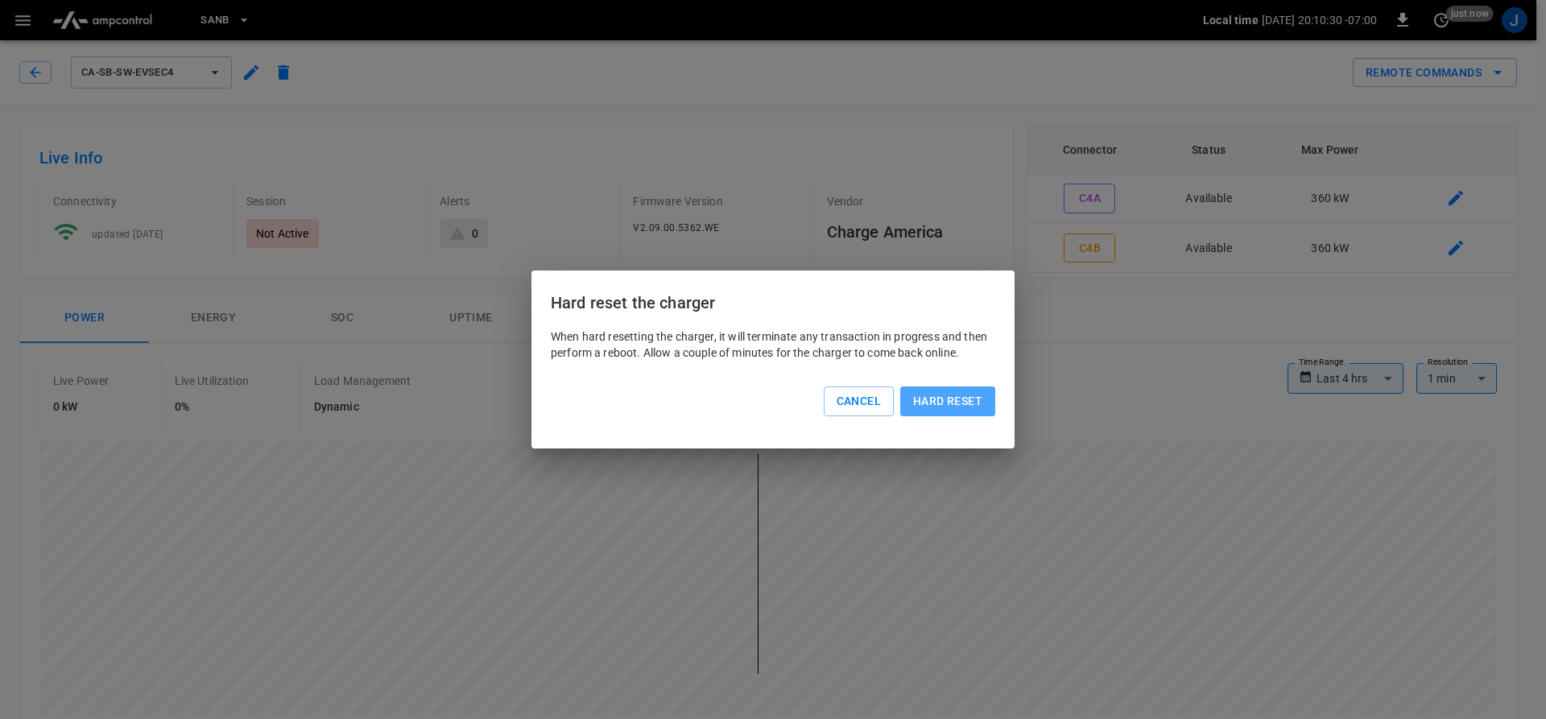
click at [924, 407] on button "Hard reset" at bounding box center [947, 402] width 95 height 30
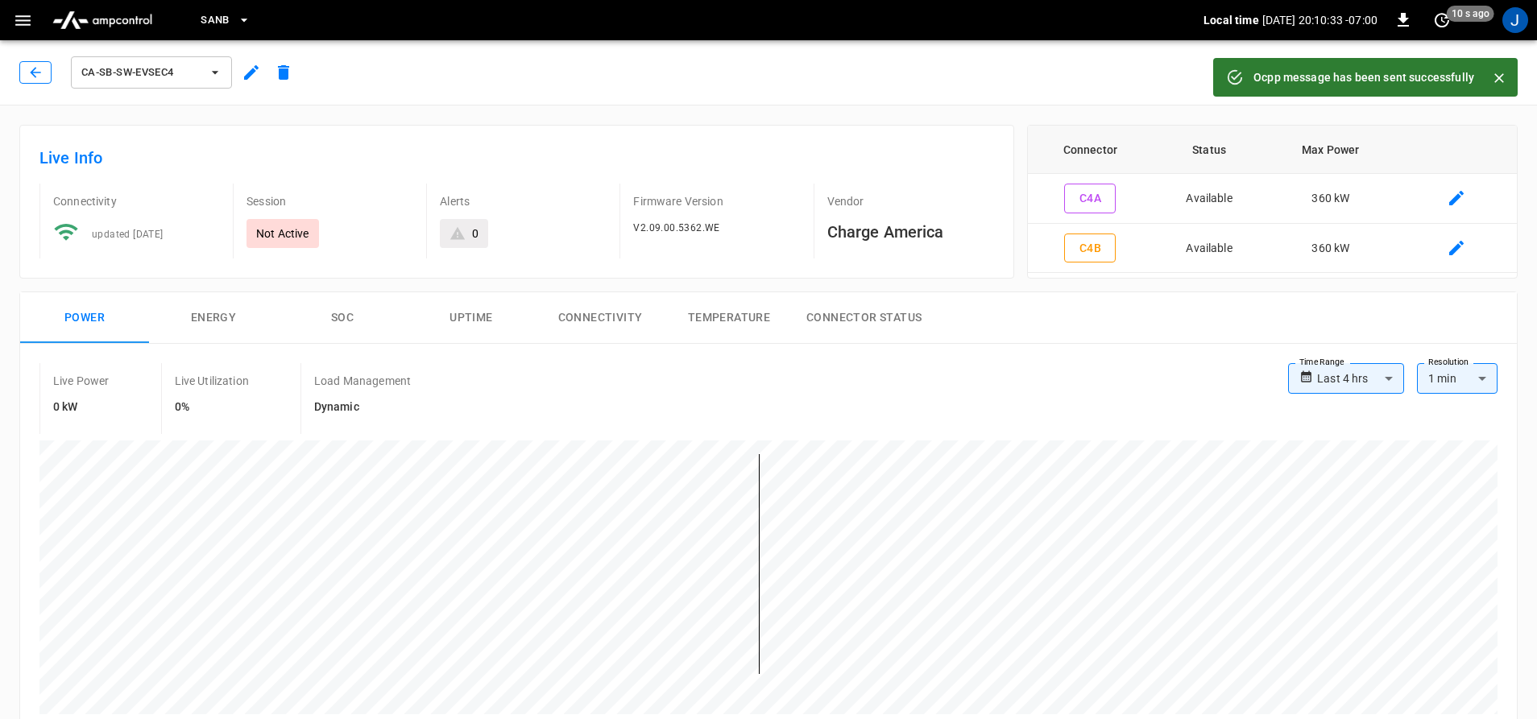
click at [27, 74] on icon "button" at bounding box center [35, 72] width 16 height 16
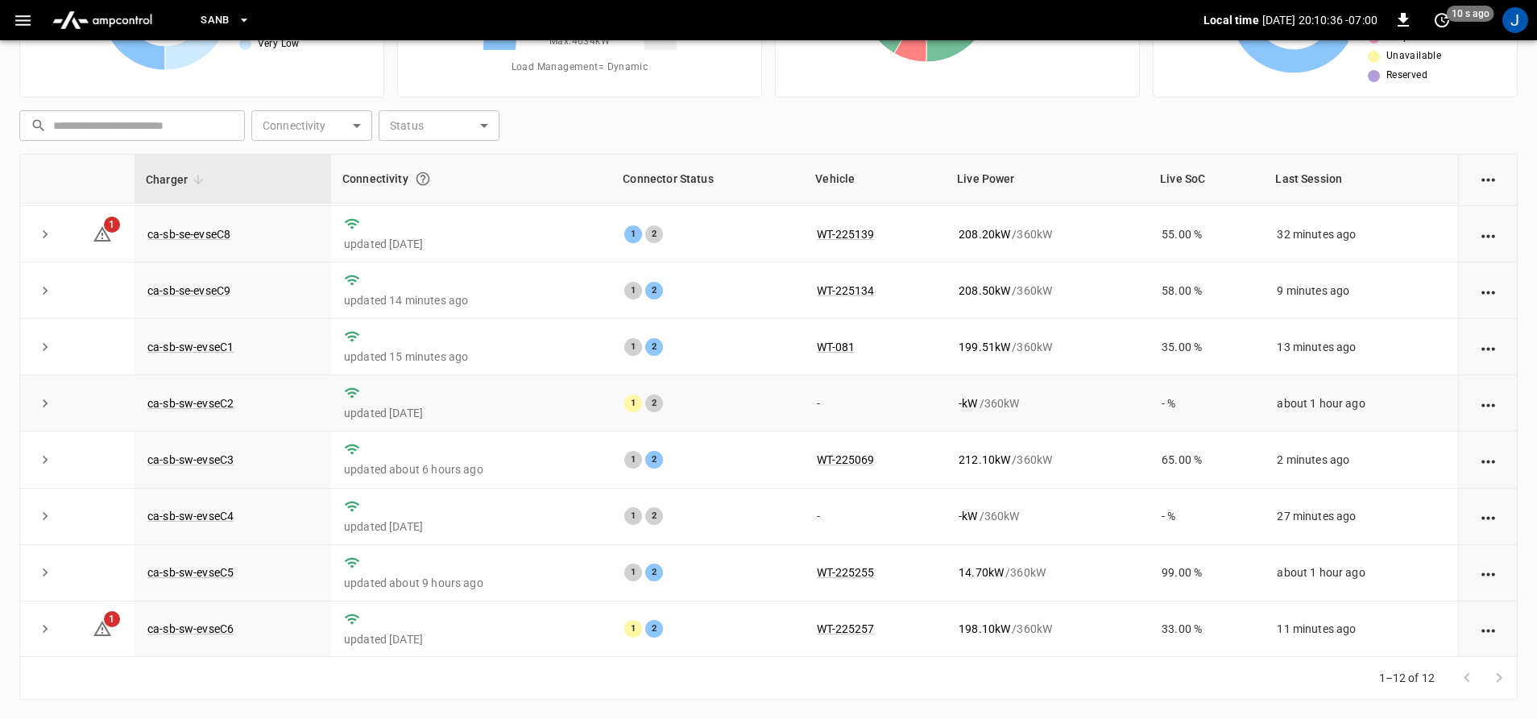
scroll to position [234, 0]
click at [197, 516] on link "ca-sb-sw-evseC4" at bounding box center [190, 515] width 93 height 19
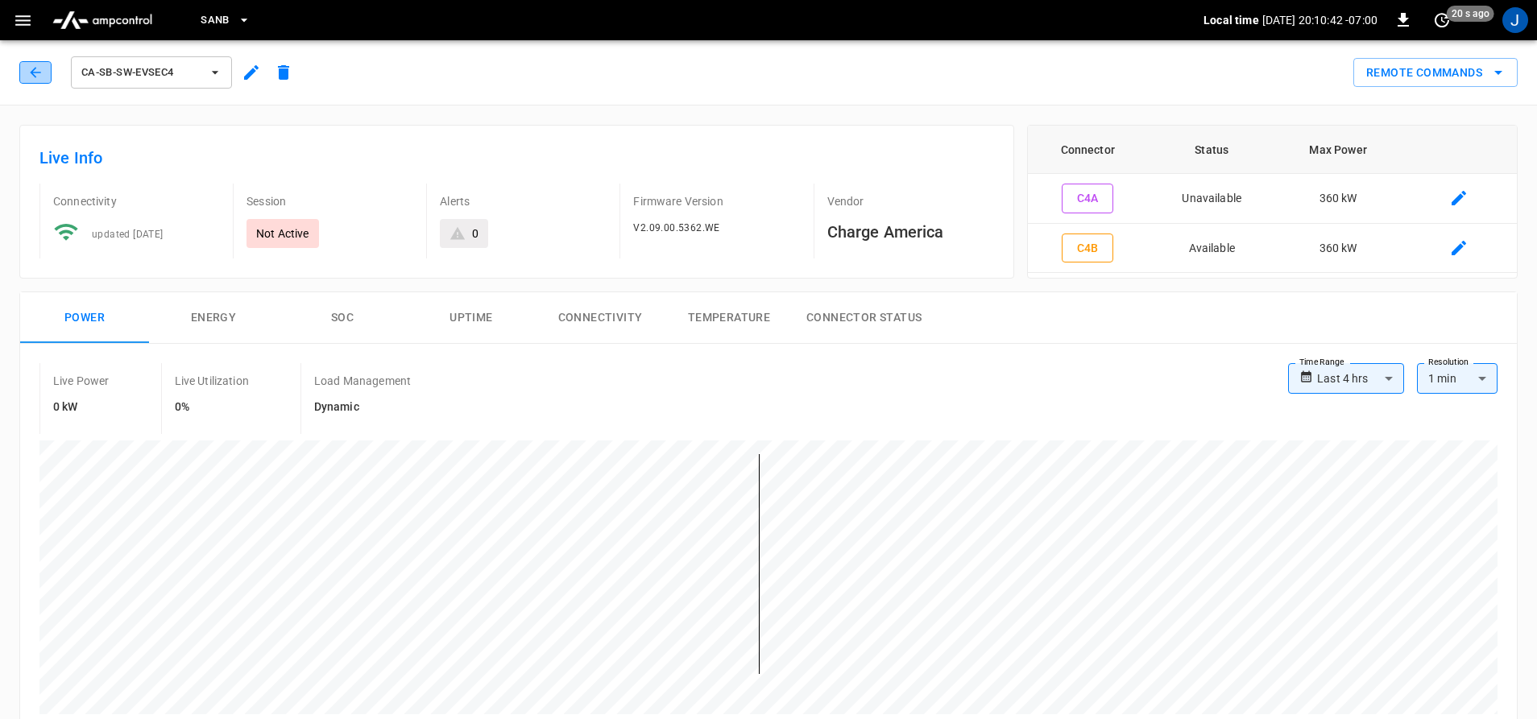
click at [23, 69] on button "button" at bounding box center [35, 72] width 32 height 23
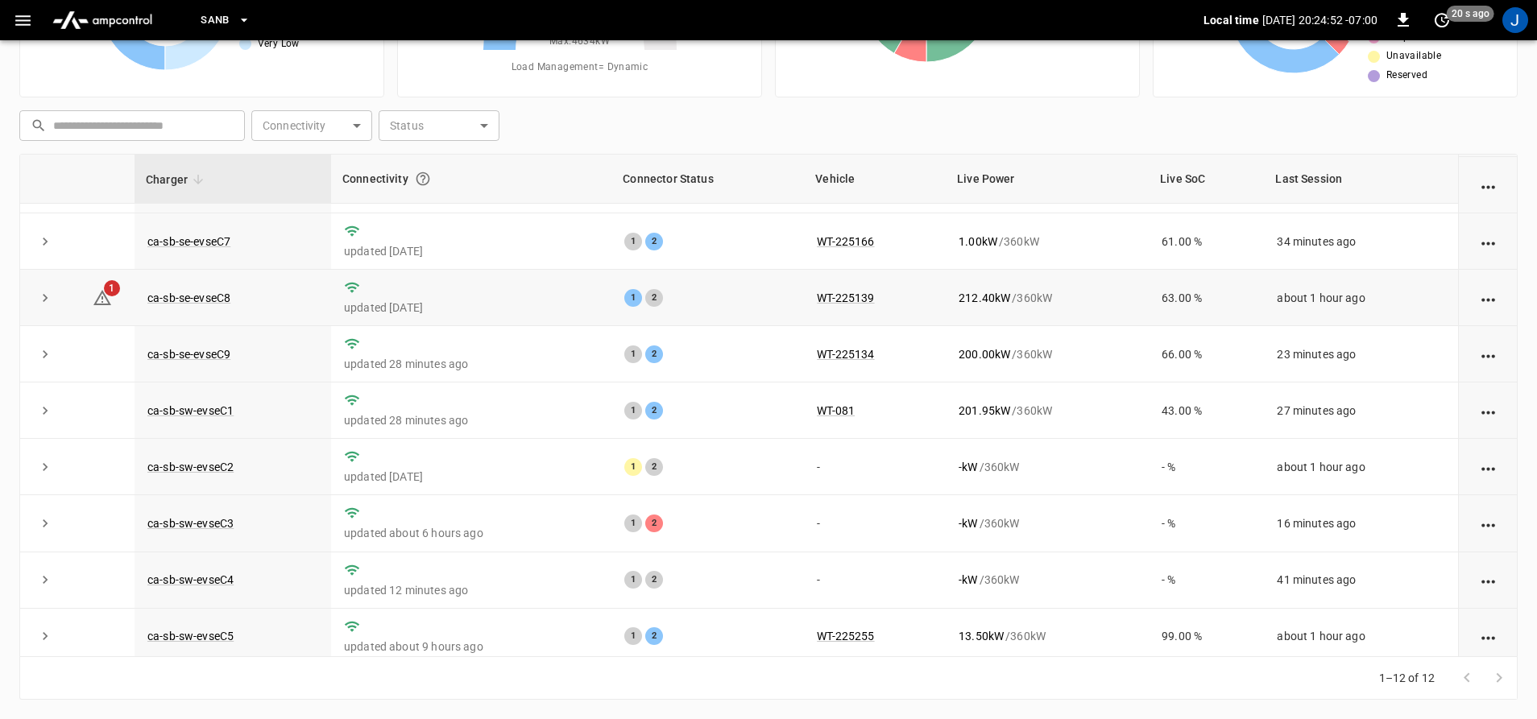
scroll to position [234, 0]
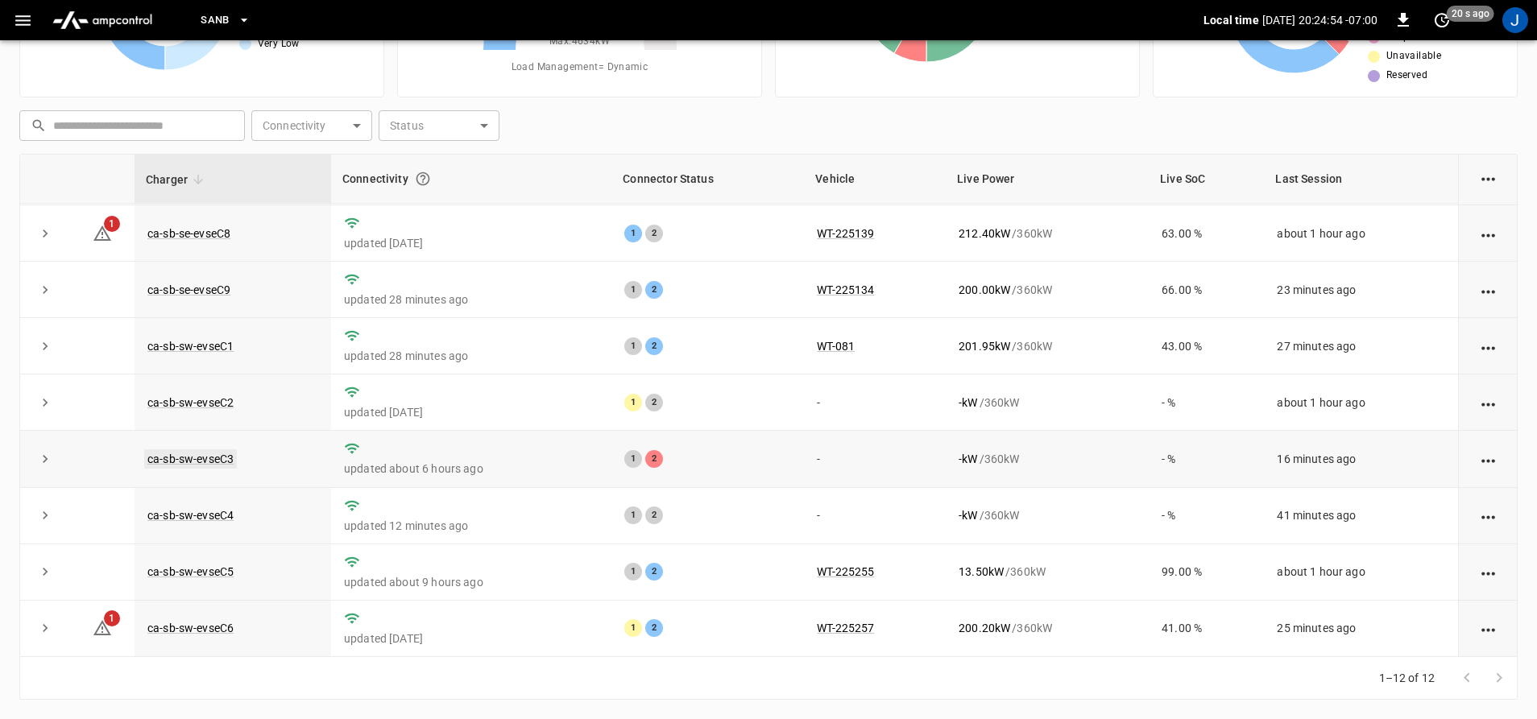
click at [201, 456] on link "ca-sb-sw-evseC3" at bounding box center [190, 458] width 93 height 19
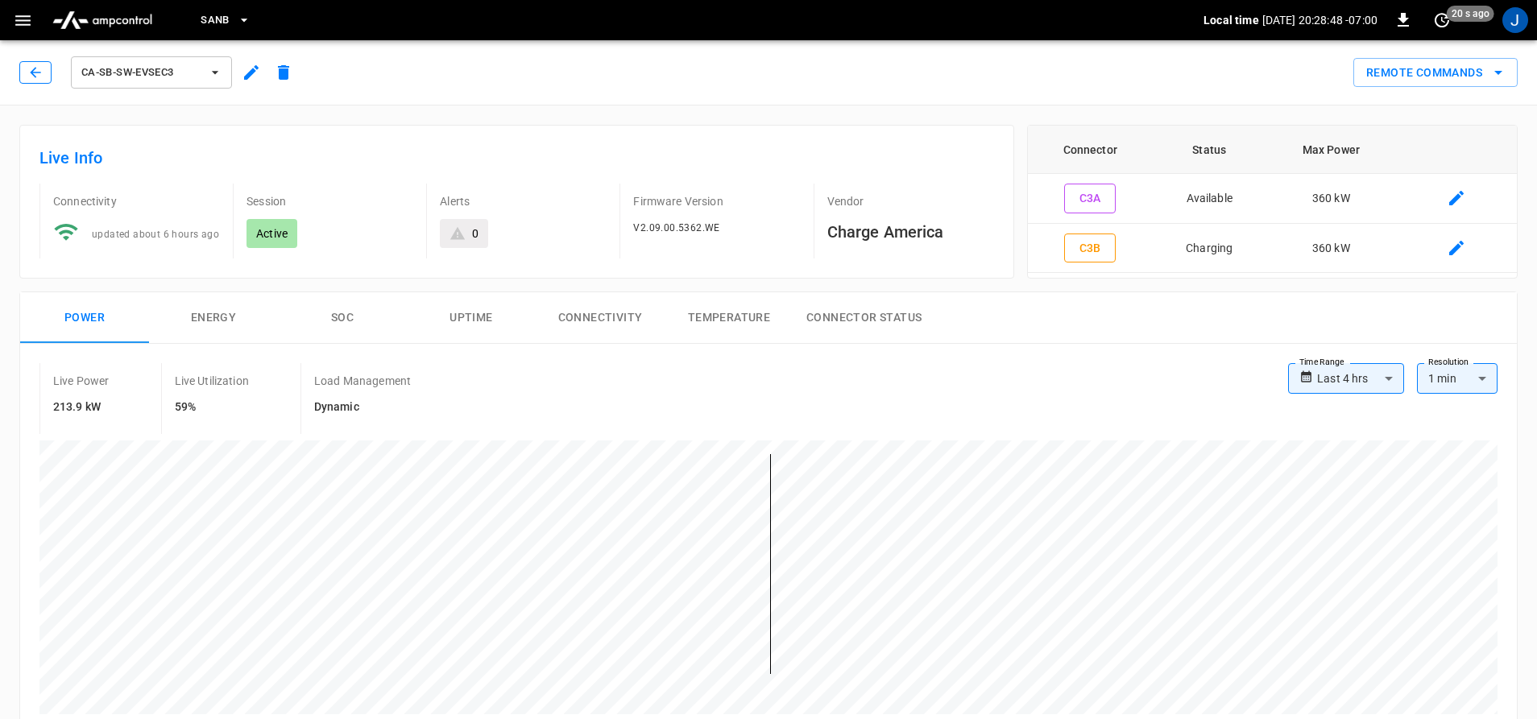
click at [24, 75] on button "button" at bounding box center [35, 72] width 32 height 23
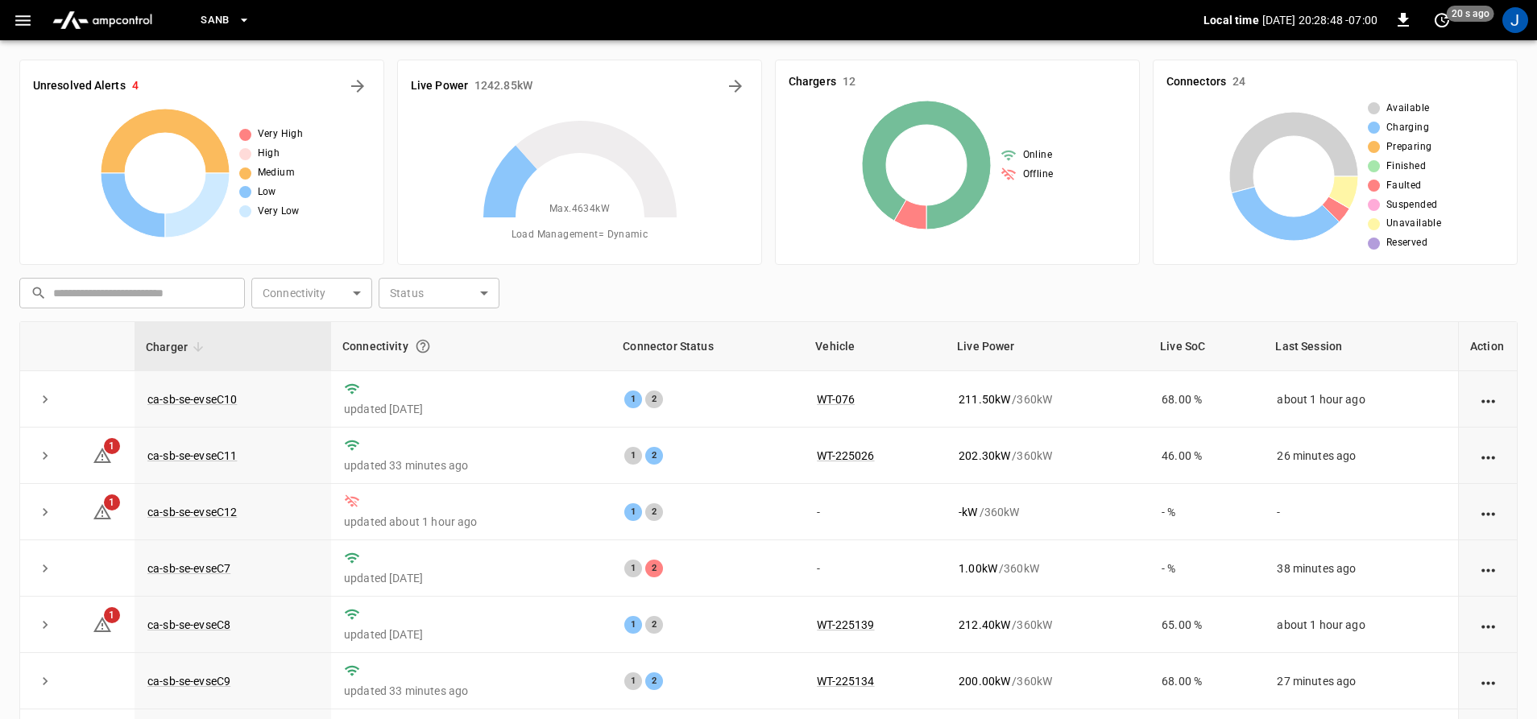
scroll to position [168, 0]
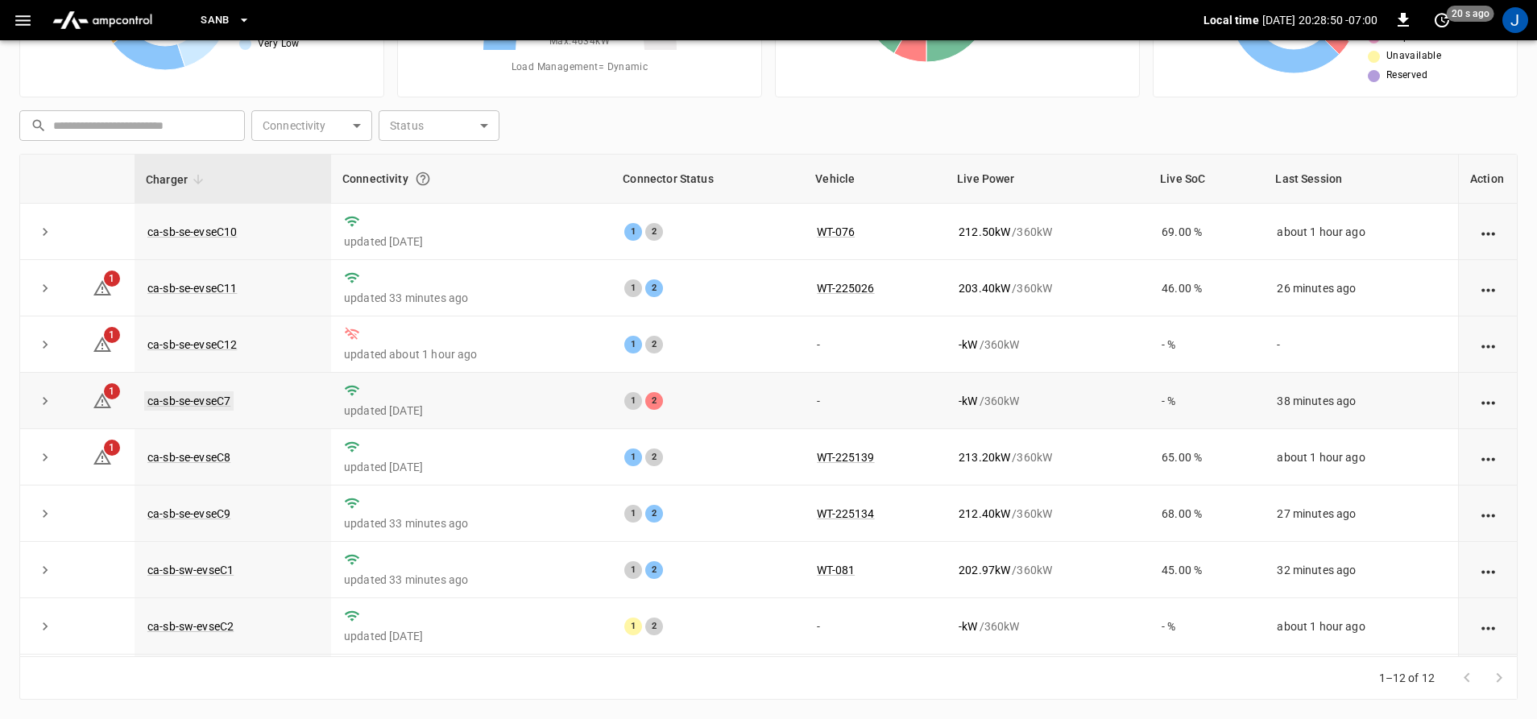
click at [199, 405] on link "ca-sb-se-evseC7" at bounding box center [188, 400] width 89 height 19
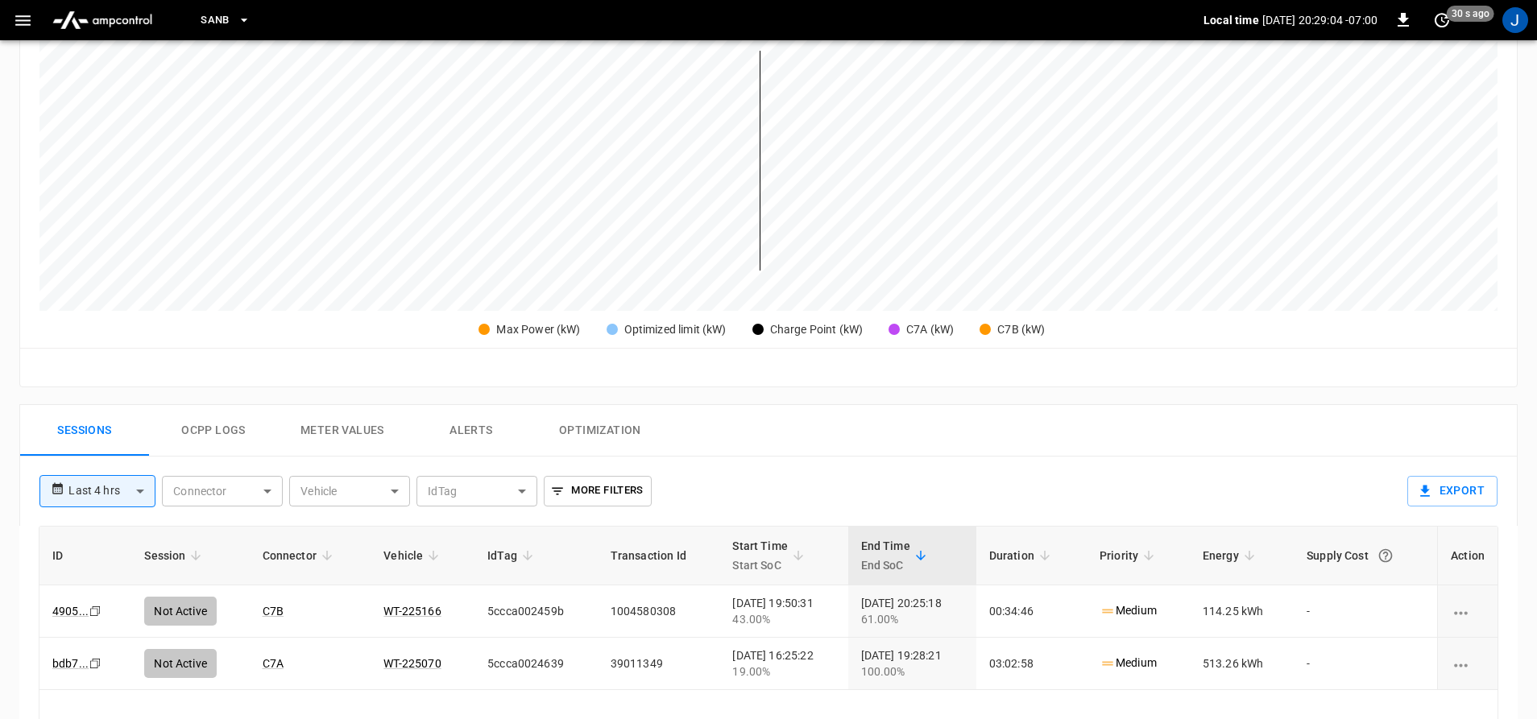
scroll to position [81, 0]
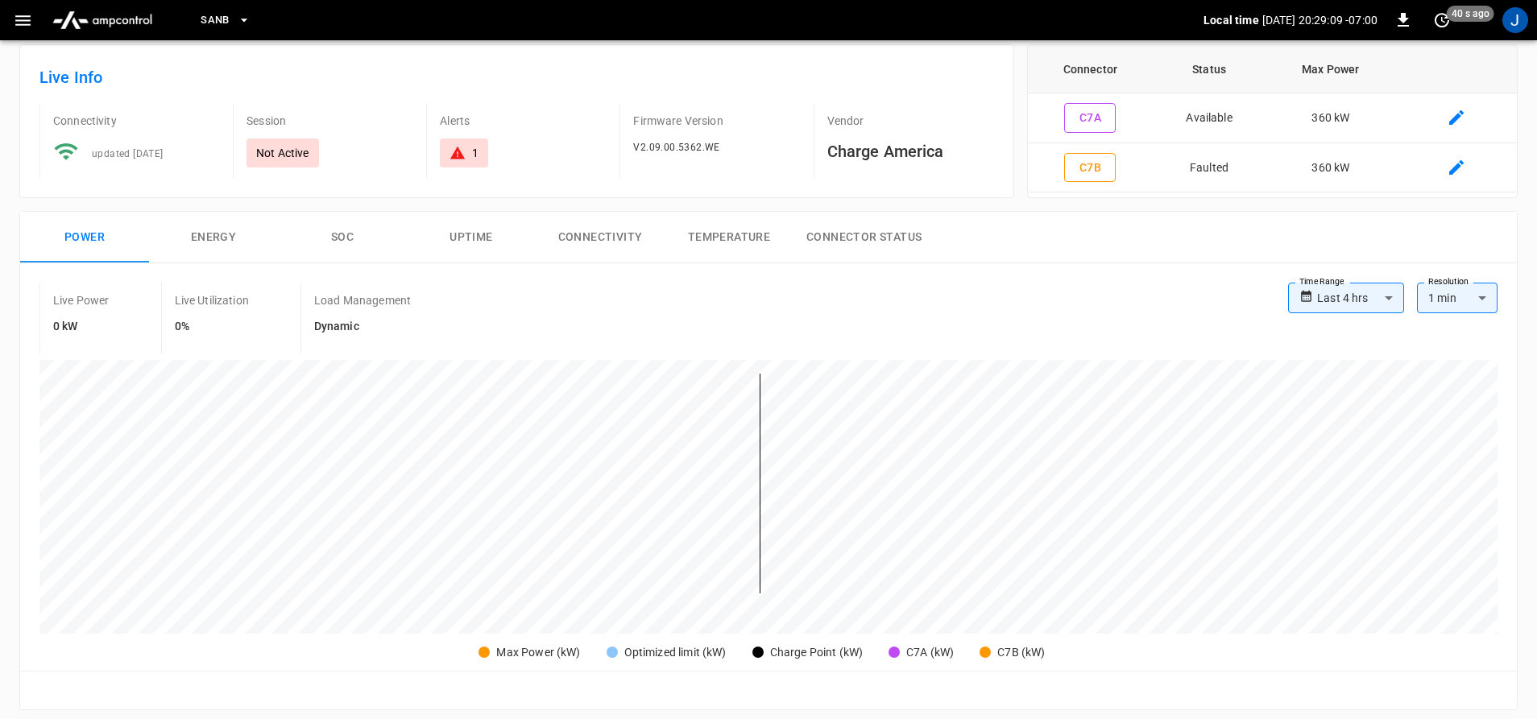
click at [22, 24] on icon "button" at bounding box center [22, 20] width 15 height 10
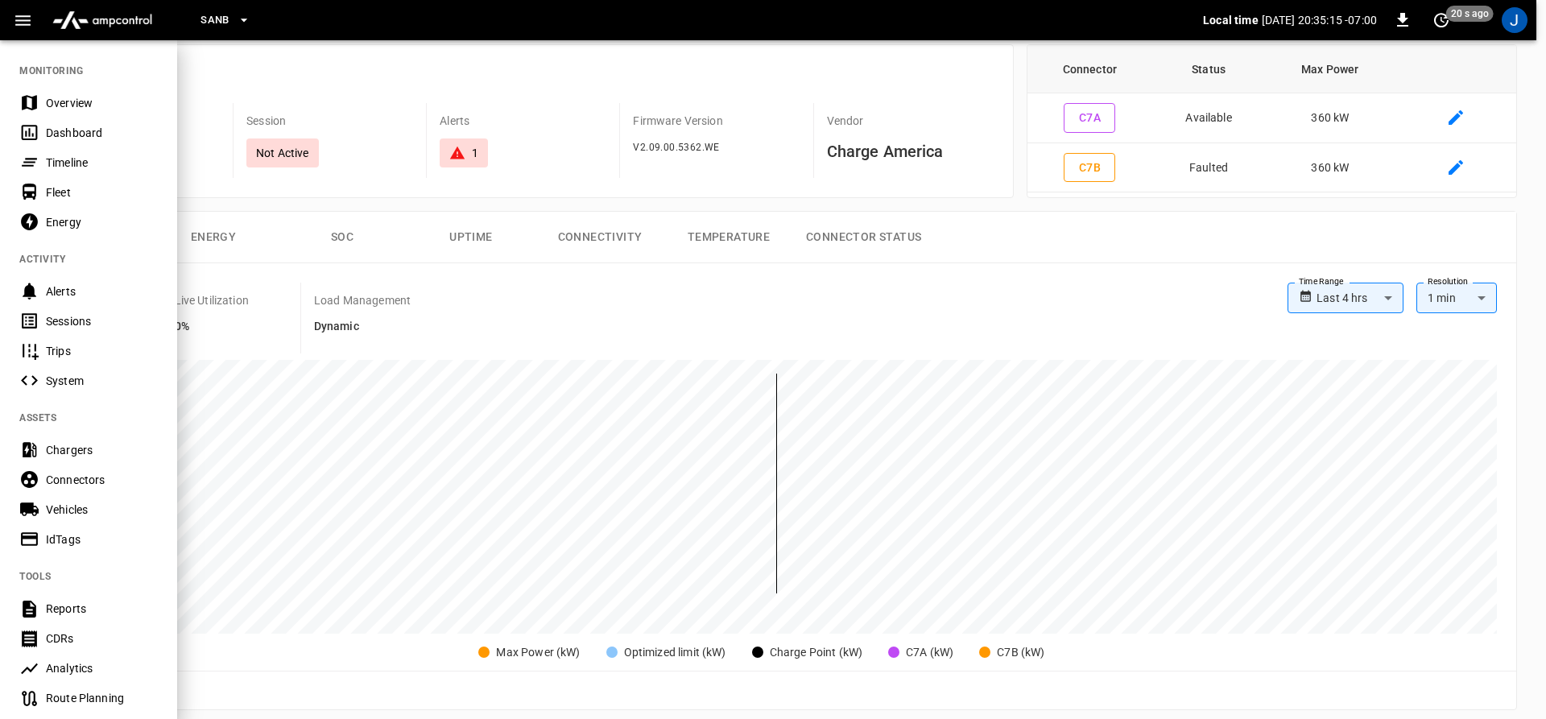
click at [449, 88] on div at bounding box center [773, 359] width 1546 height 719
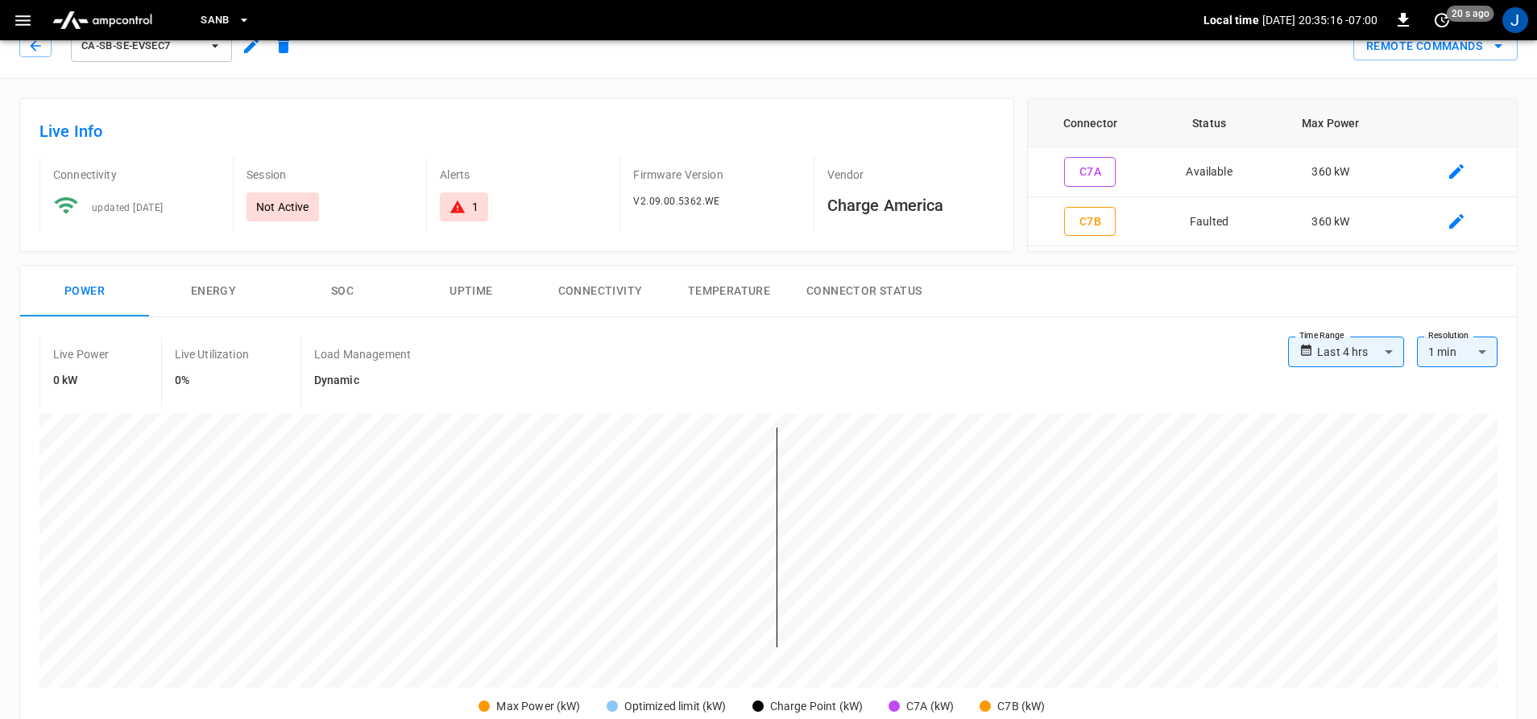
scroll to position [0, 0]
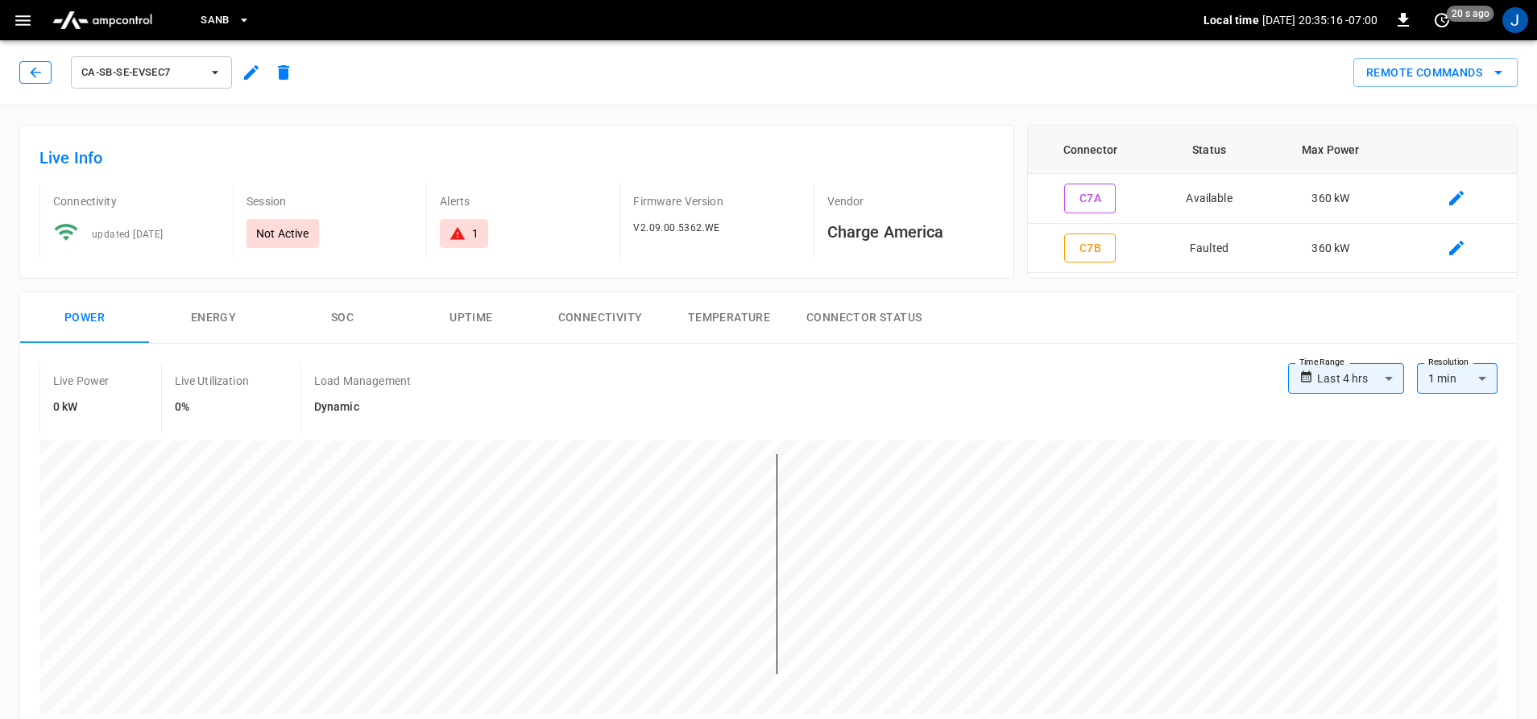
click at [49, 74] on button "button" at bounding box center [35, 72] width 32 height 23
